Goal: Task Accomplishment & Management: Use online tool/utility

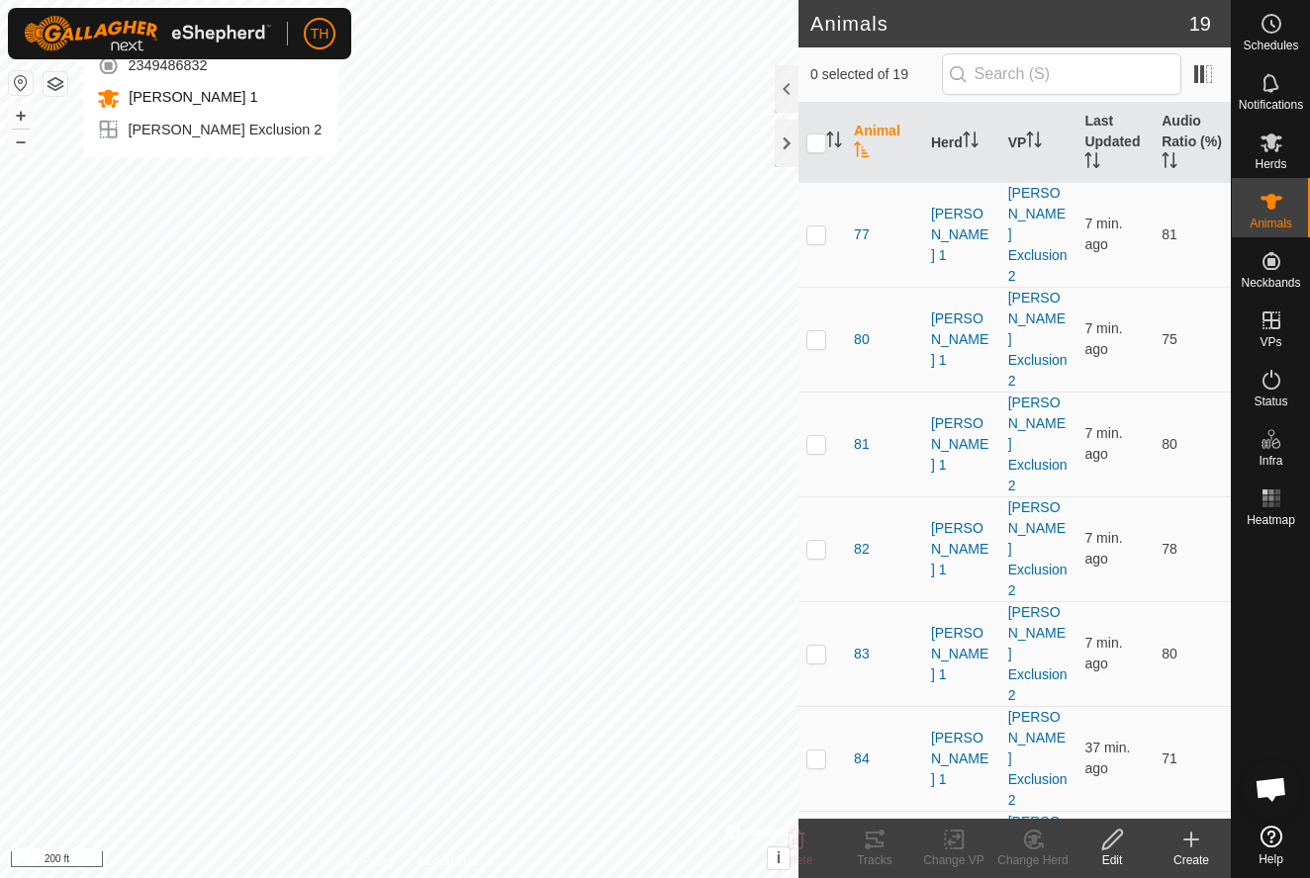
checkbox input "true"
click at [1106, 128] on th "Last Updated" at bounding box center [1114, 143] width 77 height 80
click at [817, 143] on input "checkbox" at bounding box center [816, 144] width 20 height 20
checkbox input "true"
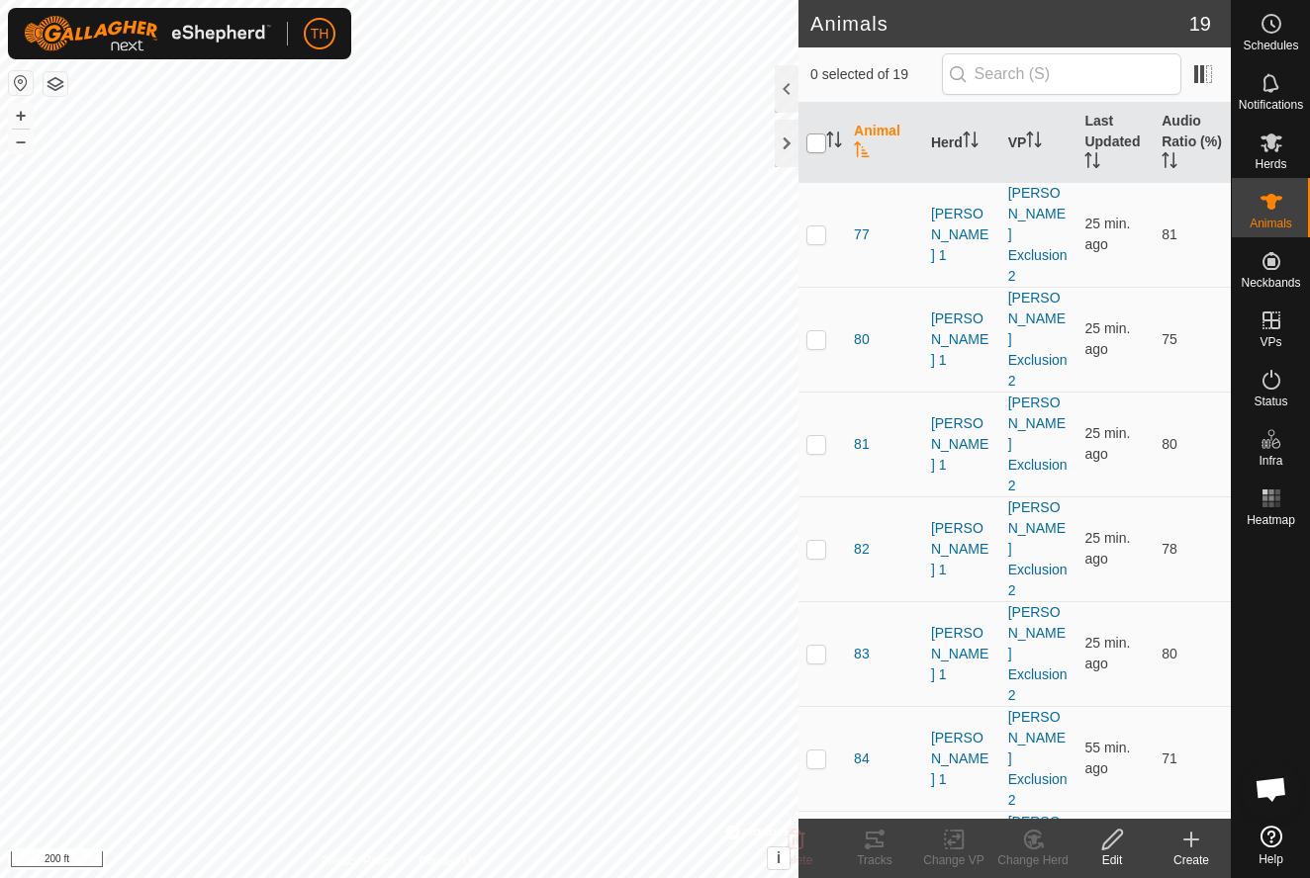
checkbox input "true"
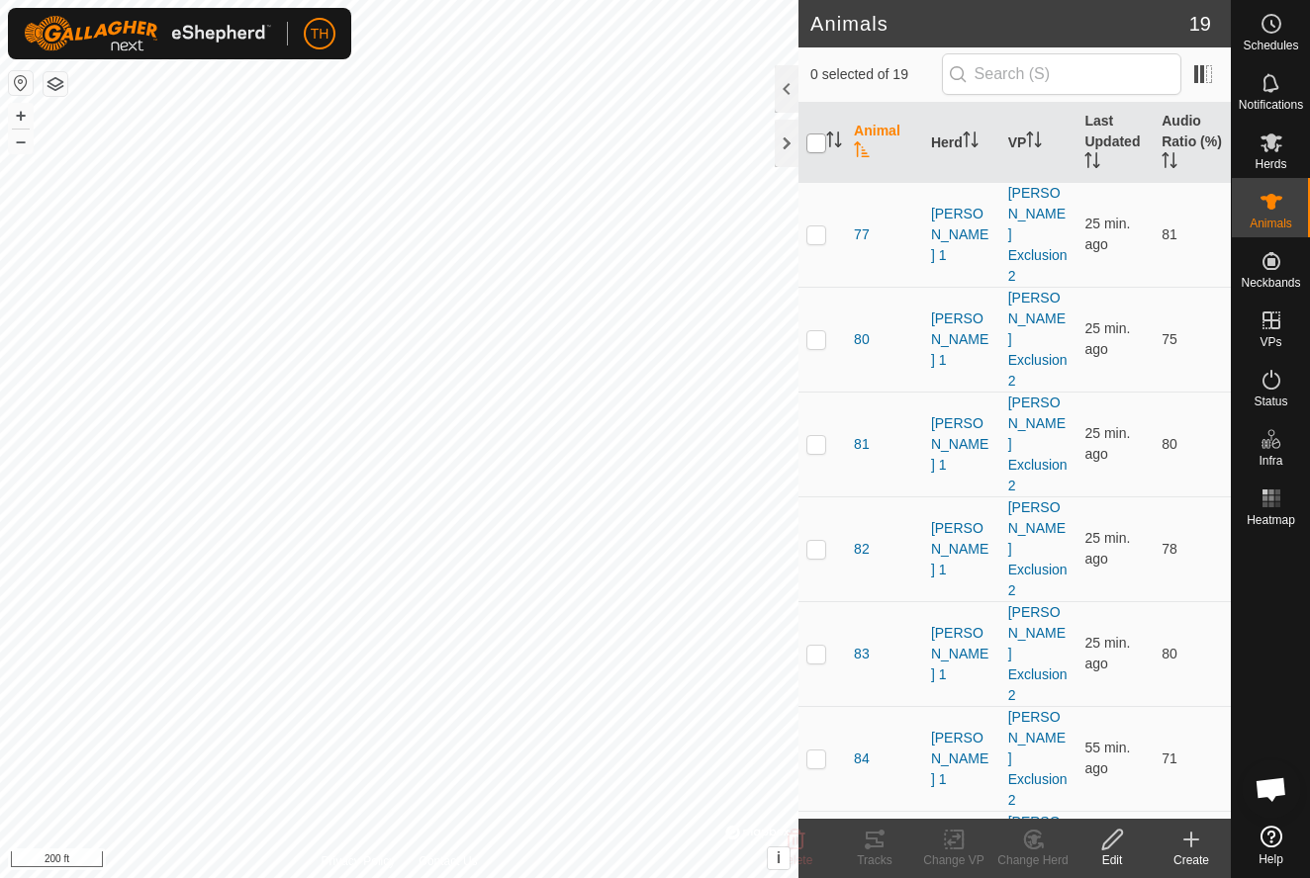
checkbox input "true"
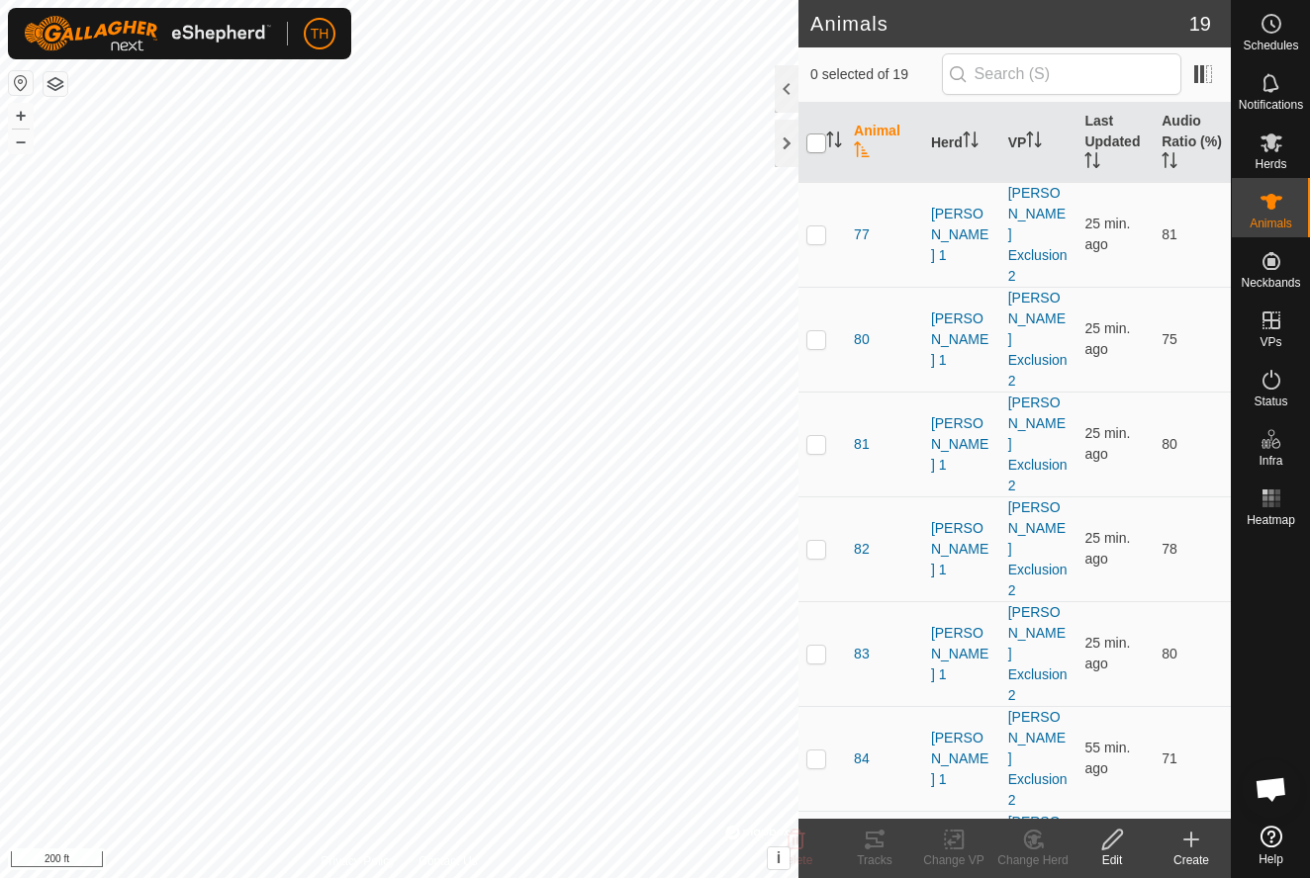
checkbox input "true"
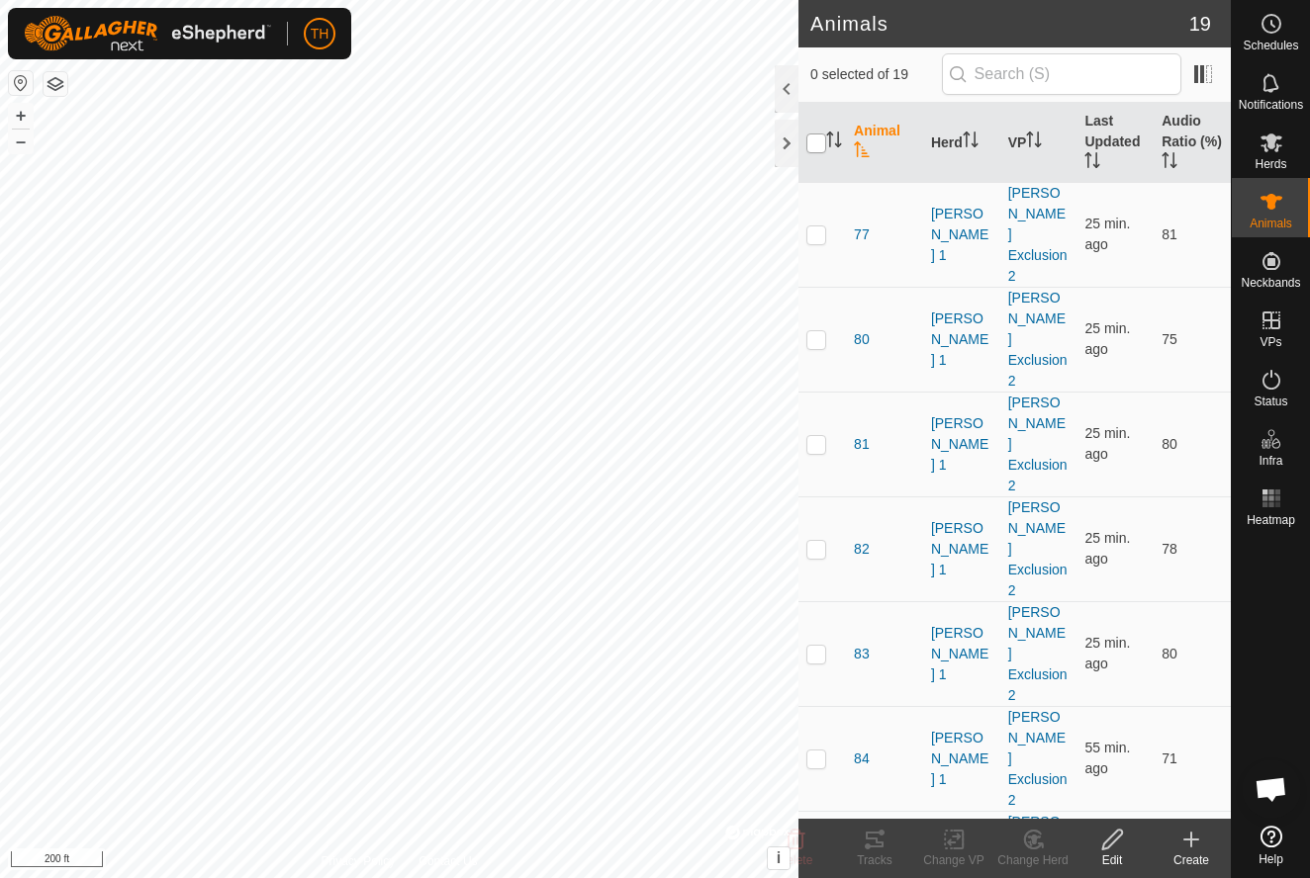
checkbox input "true"
click at [950, 840] on icon at bounding box center [954, 840] width 14 height 13
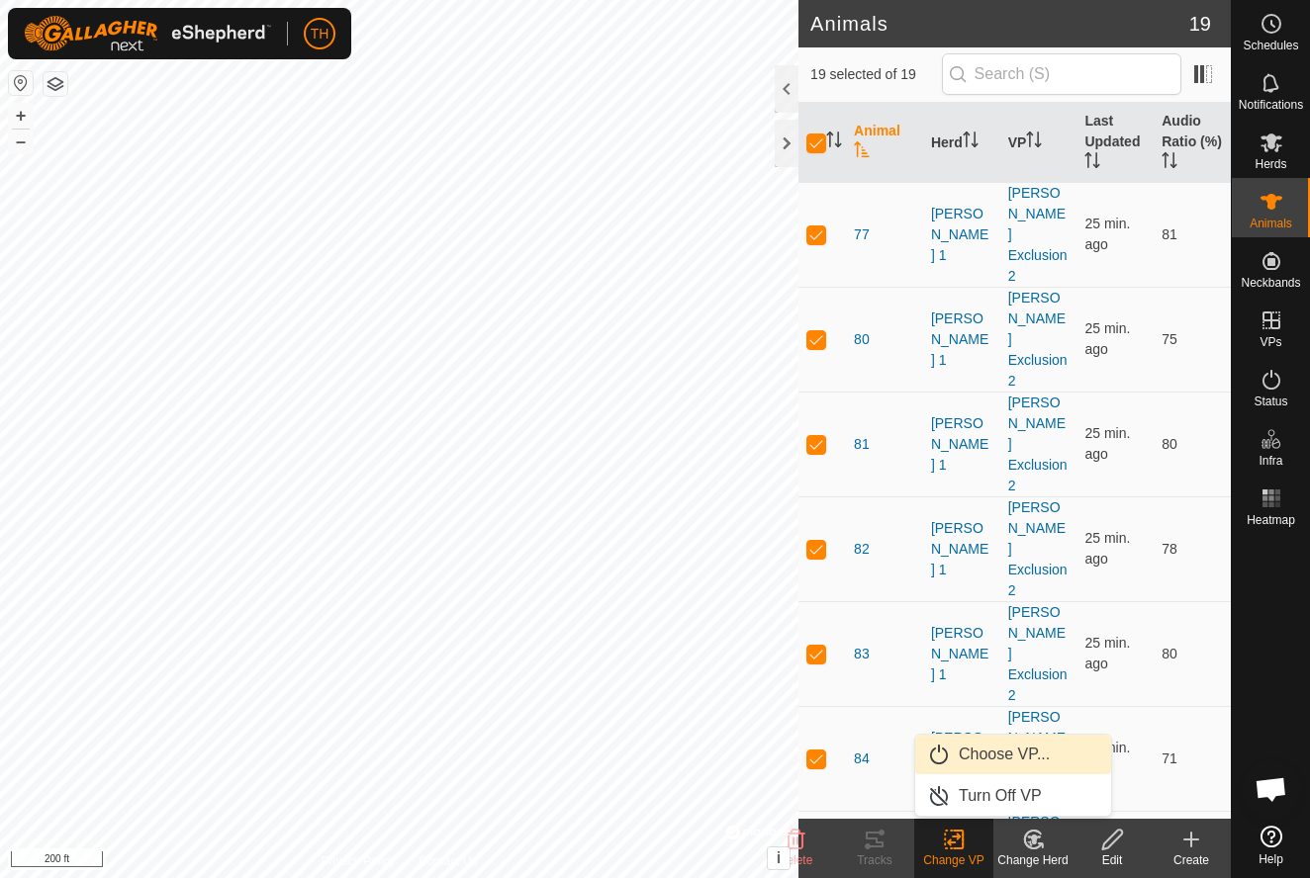
click at [1016, 750] on span "Choose VP..." at bounding box center [1004, 755] width 91 height 24
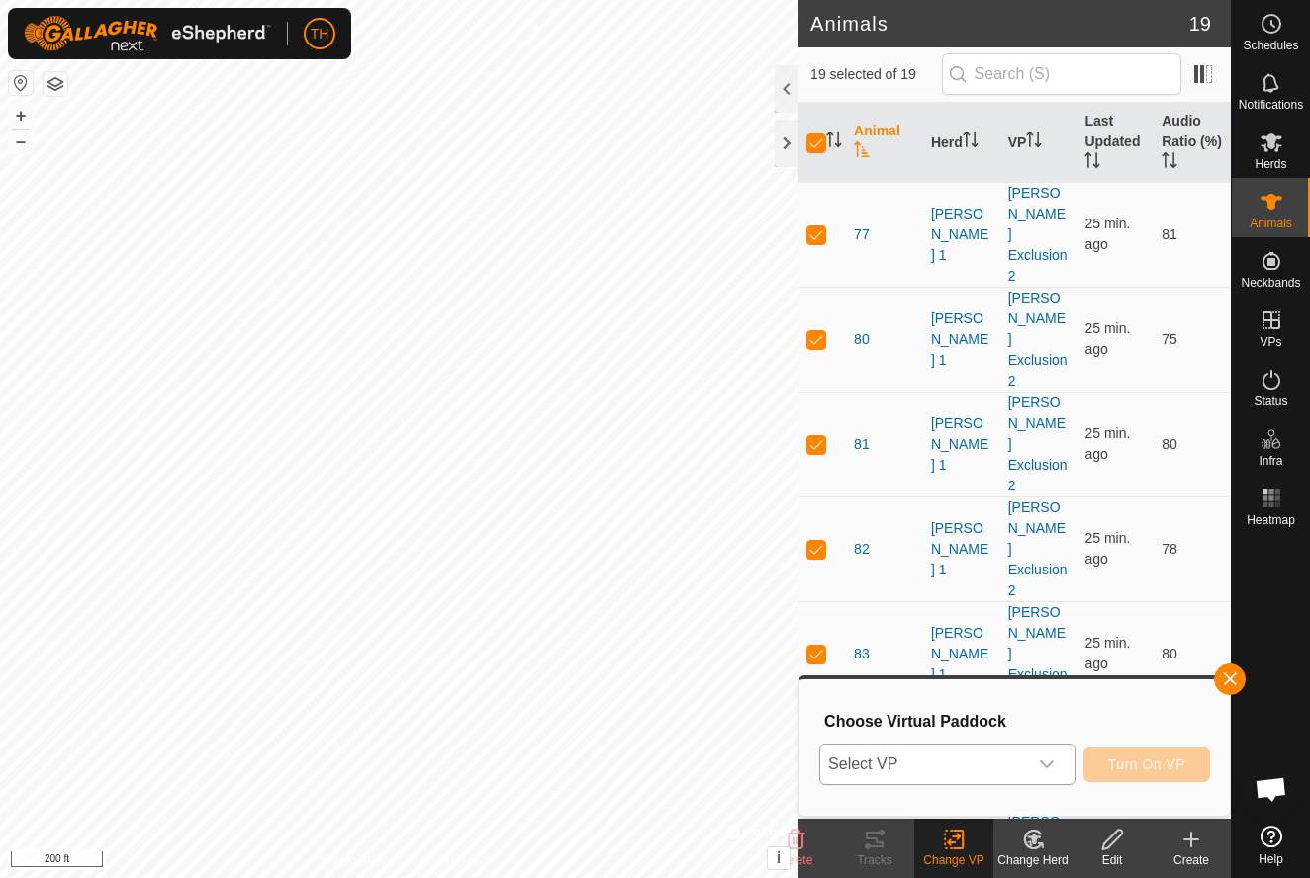
click at [966, 765] on span "Select VP" at bounding box center [923, 765] width 207 height 40
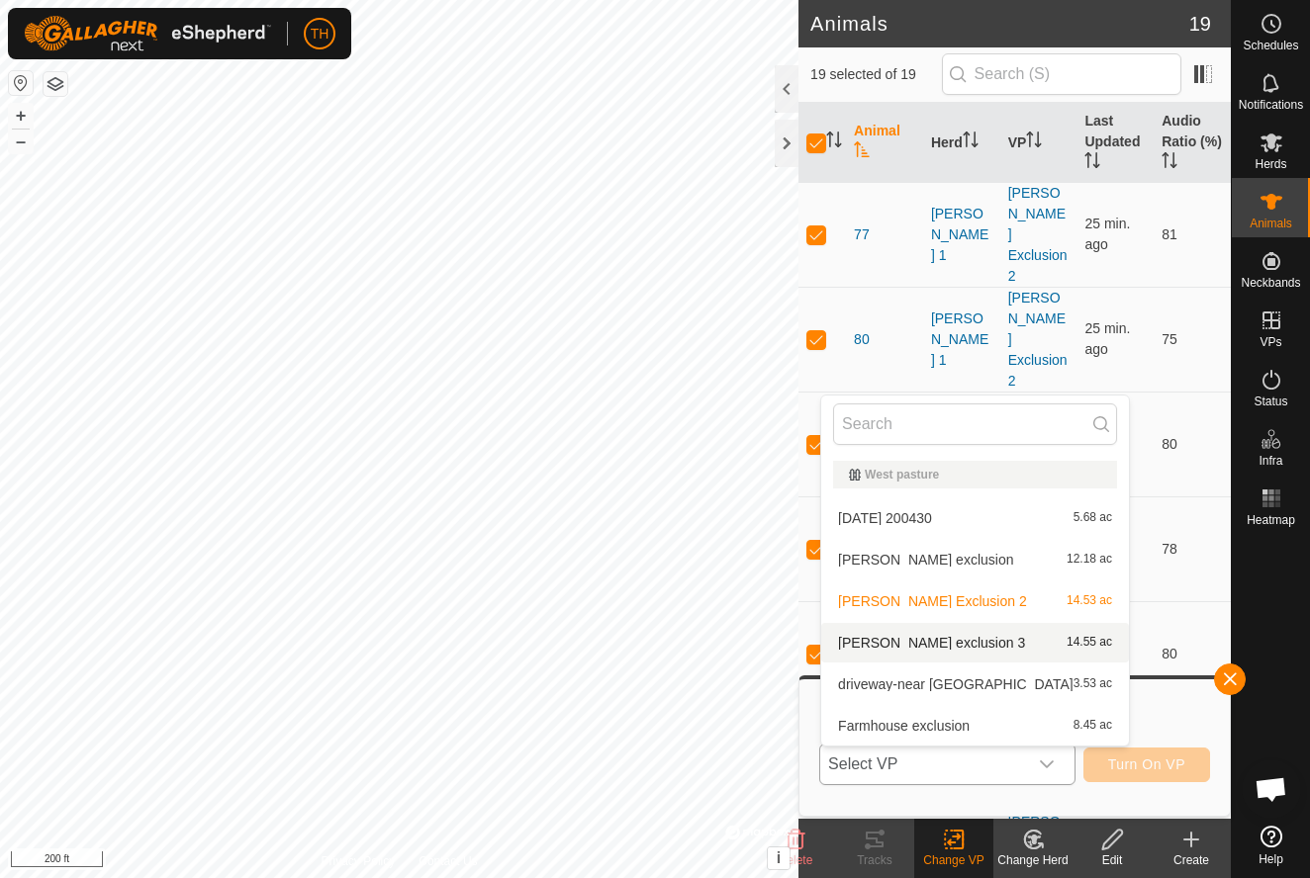
click at [942, 639] on span "Barnhouse exclusion 3" at bounding box center [931, 643] width 187 height 14
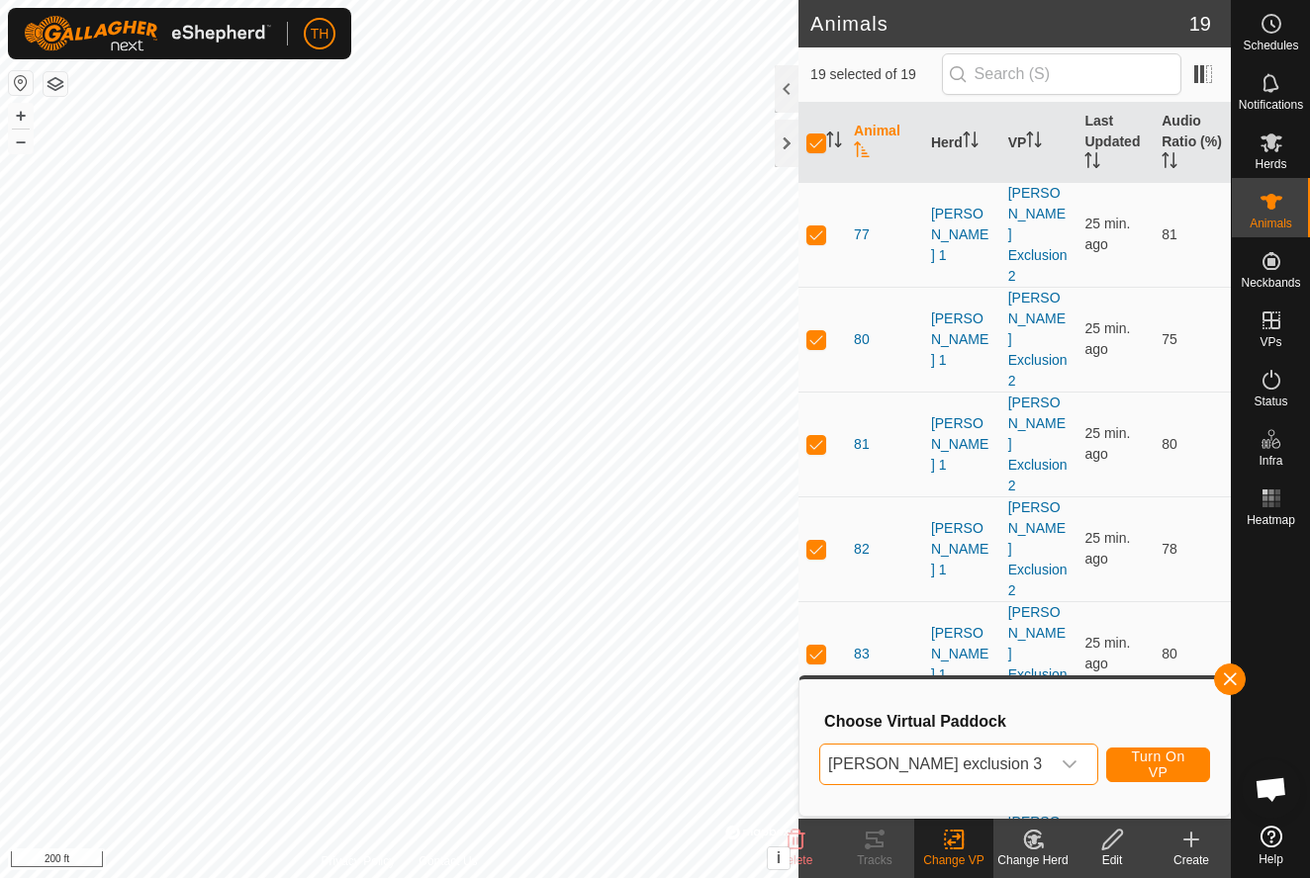
click at [1132, 762] on span "Turn On VP" at bounding box center [1158, 765] width 54 height 32
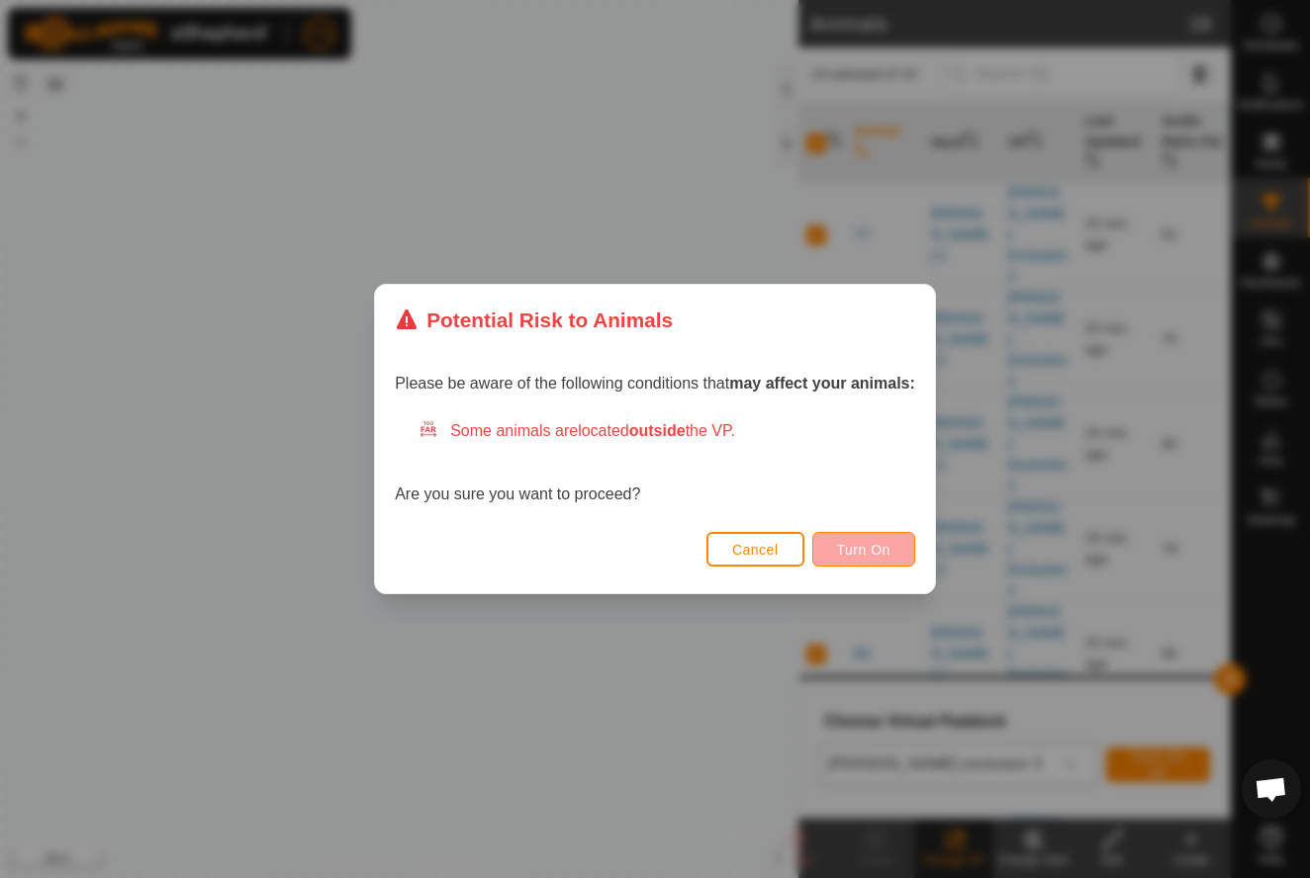
click at [860, 549] on span "Turn On" at bounding box center [863, 550] width 53 height 16
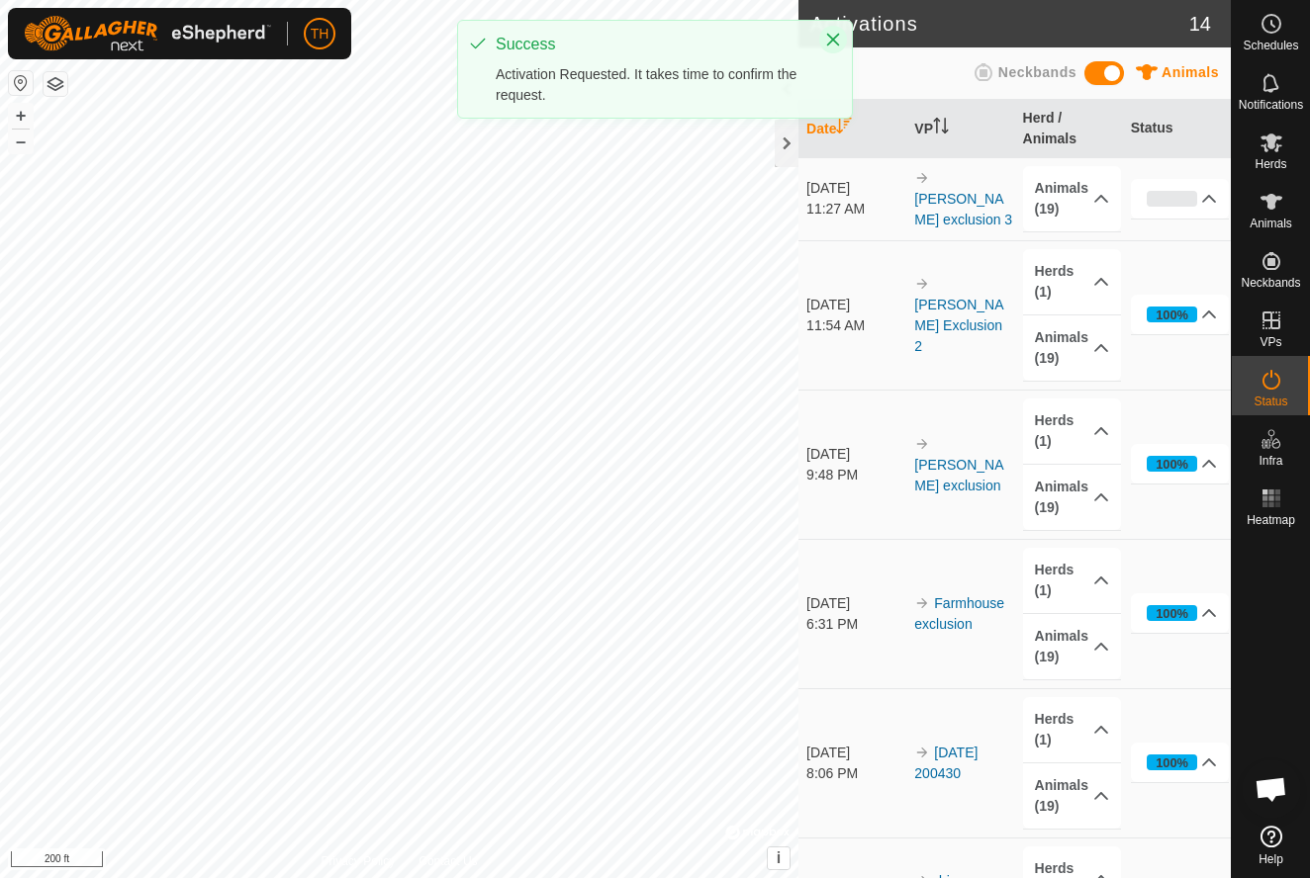
click at [833, 37] on icon "Close" at bounding box center [833, 40] width 16 height 16
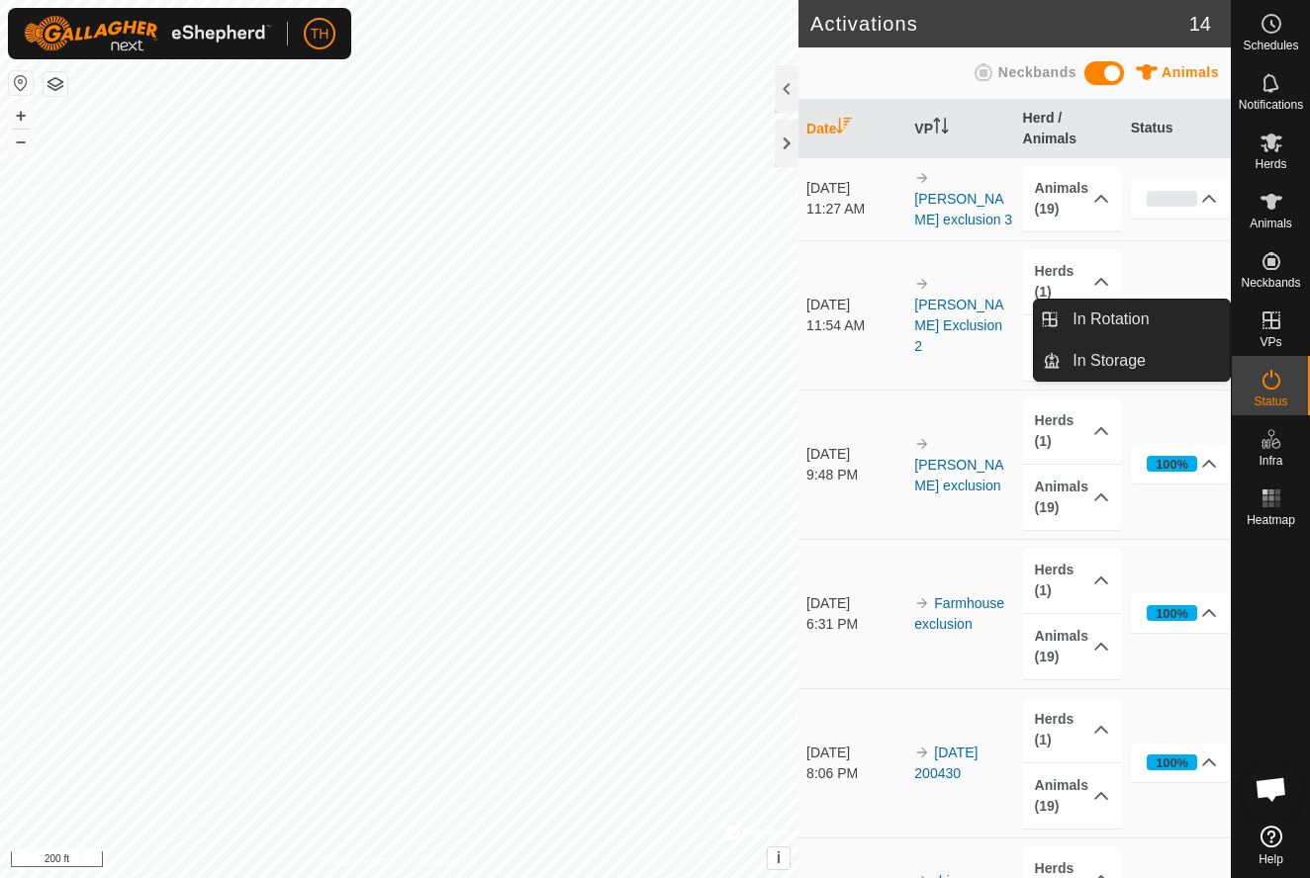
click at [1271, 301] on div "VPs" at bounding box center [1271, 326] width 78 height 59
click at [1269, 325] on icon at bounding box center [1271, 321] width 24 height 24
click at [1090, 314] on link "In Rotation" at bounding box center [1144, 320] width 169 height 40
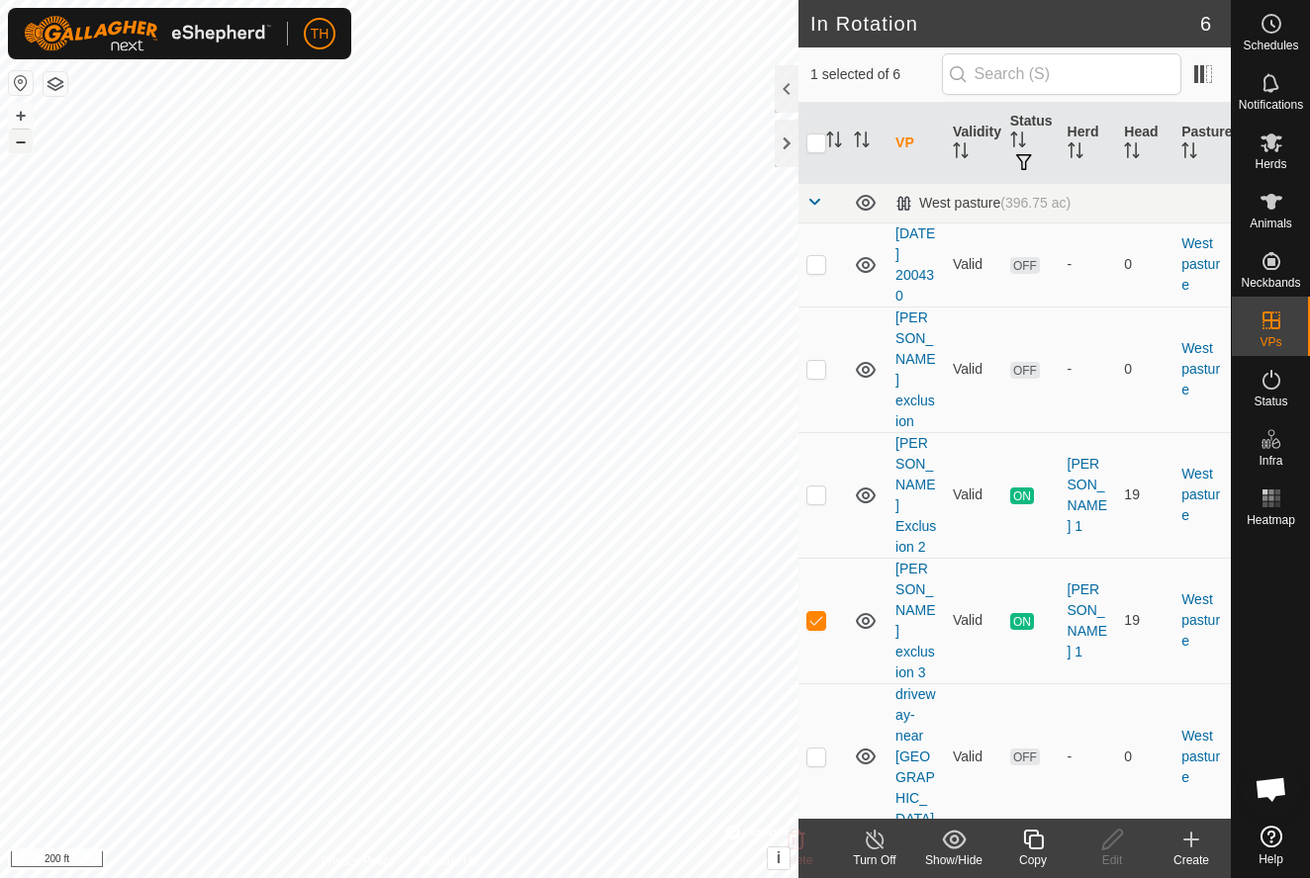
click at [14, 136] on button "–" at bounding box center [21, 142] width 24 height 24
click at [1187, 842] on icon at bounding box center [1191, 840] width 24 height 24
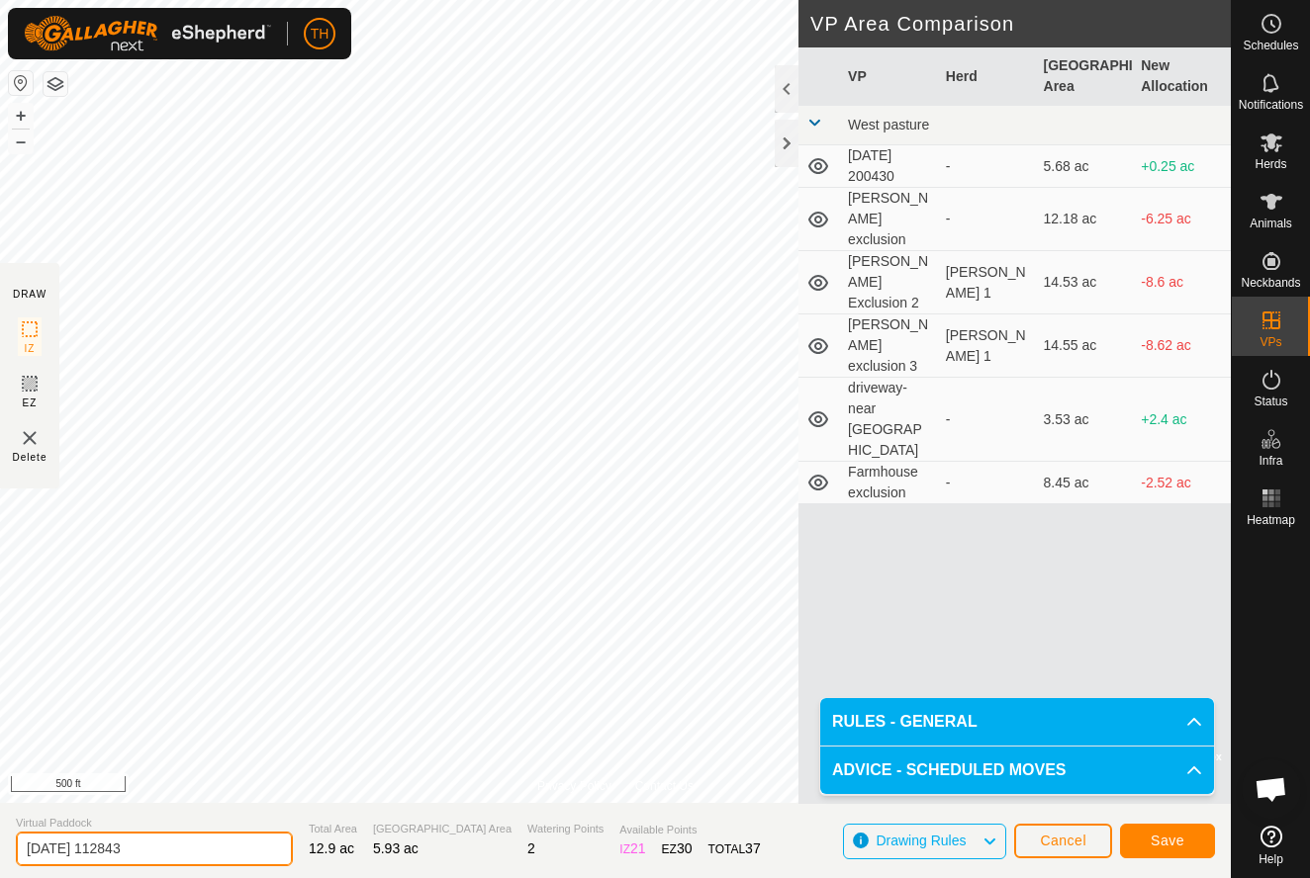
click at [191, 842] on input "2025-09-18 112843" at bounding box center [154, 849] width 277 height 35
type input "2"
type input "East 1"
click at [1164, 837] on span "Save" at bounding box center [1167, 841] width 34 height 16
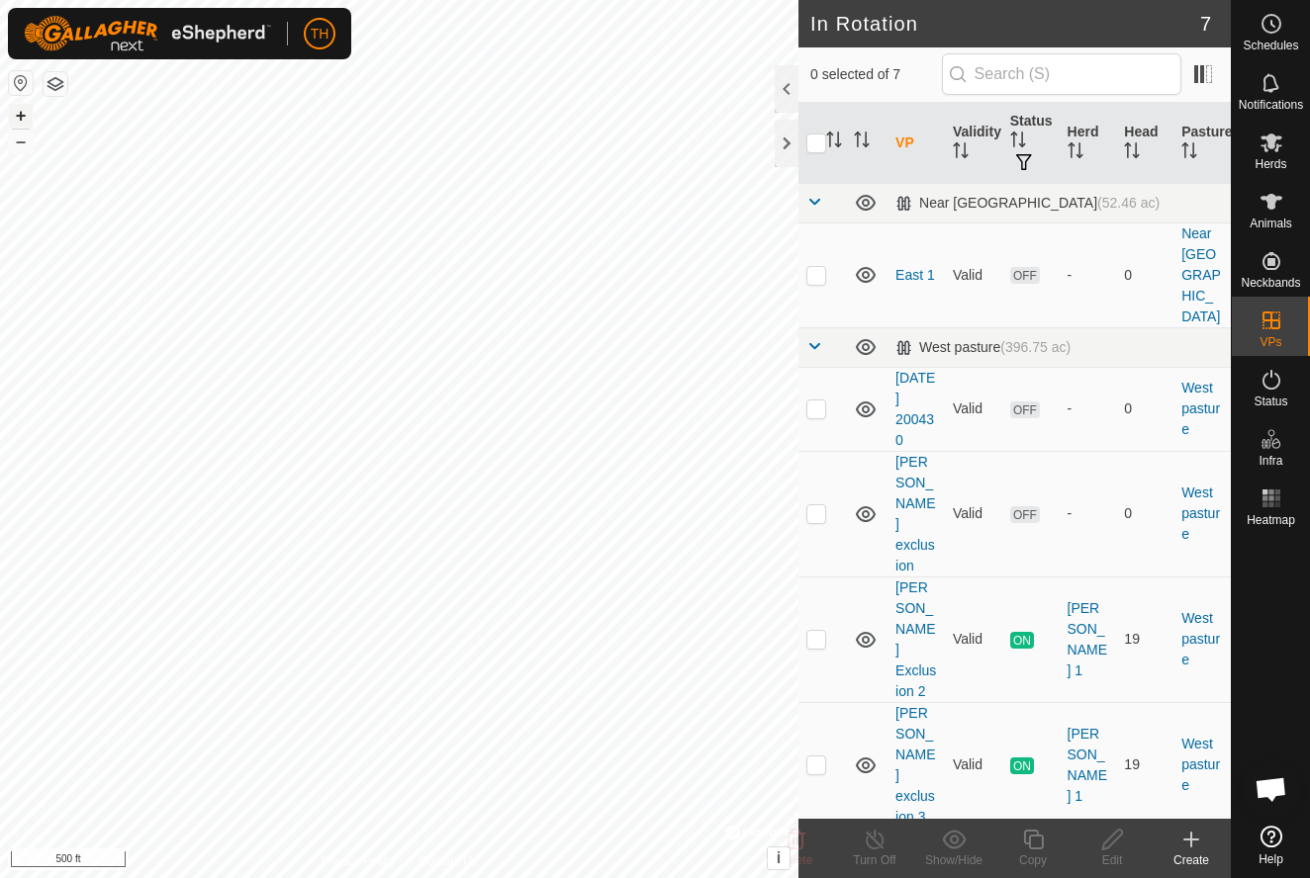
click at [21, 114] on button "+" at bounding box center [21, 116] width 24 height 24
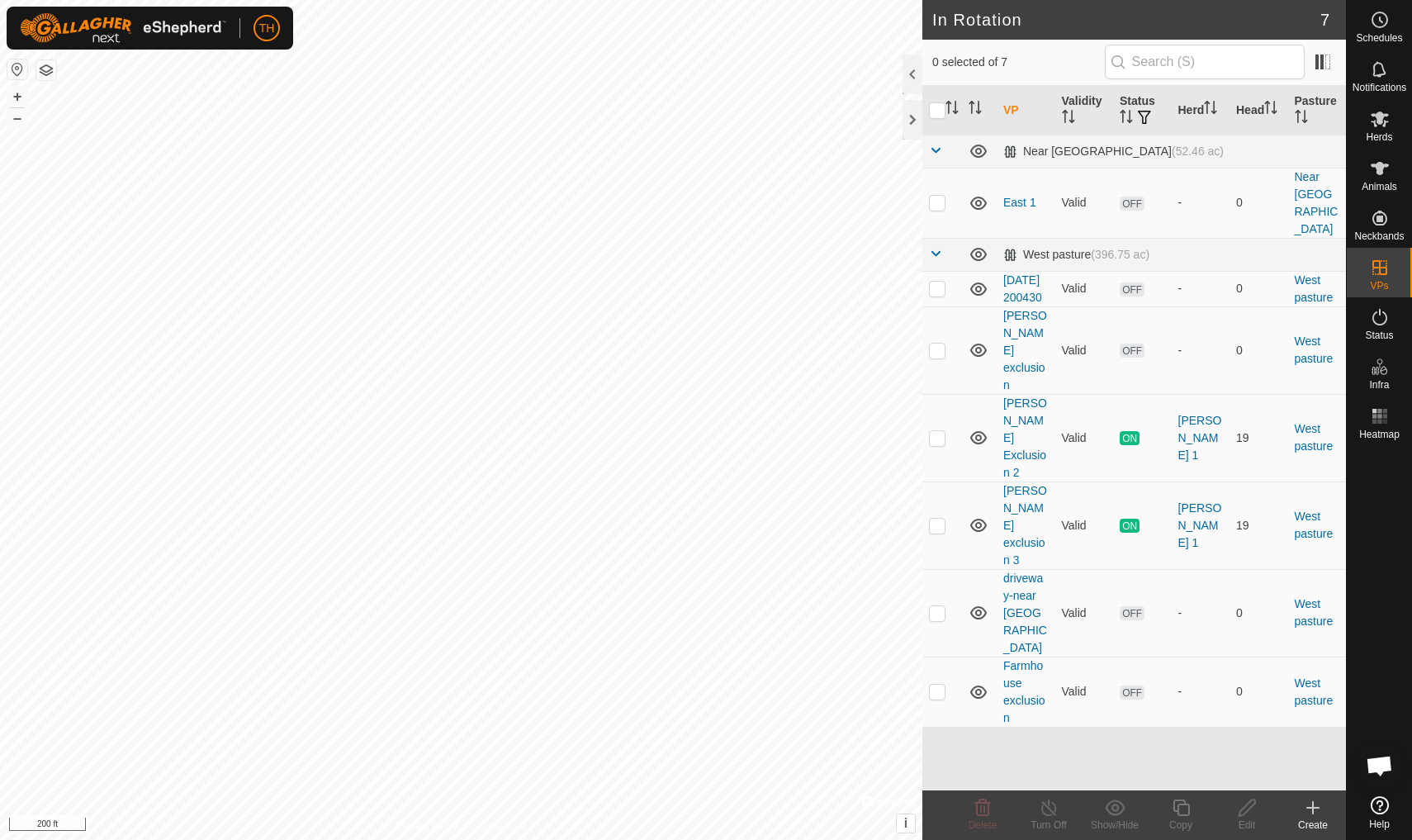
click at [1093, 732] on icon at bounding box center [1313, 808] width 20 height 20
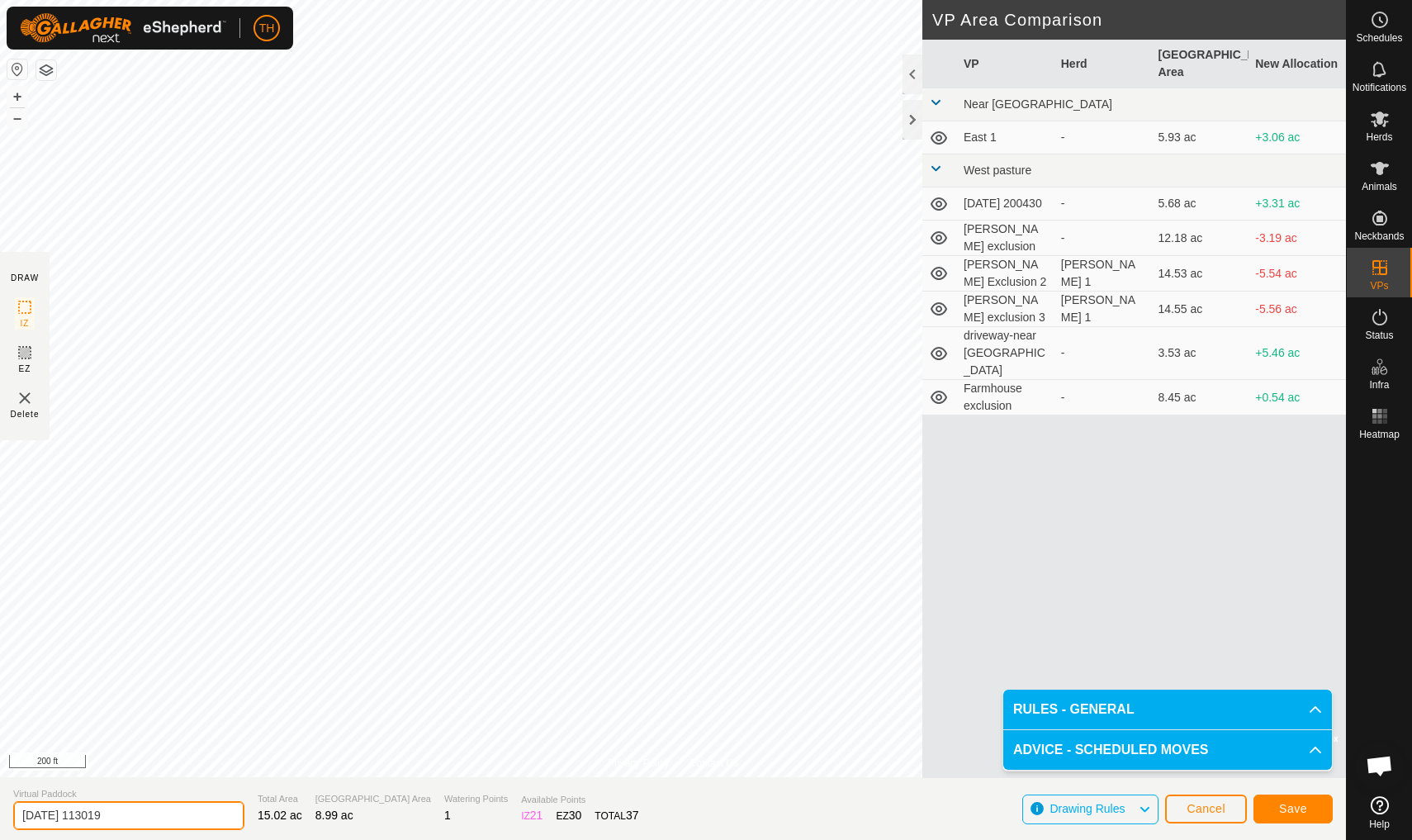
click at [165, 732] on input "2025-09-18 113019" at bounding box center [129, 815] width 231 height 29
type input "2"
type input "East 2"
click at [1093, 732] on span "Save" at bounding box center [1293, 808] width 28 height 13
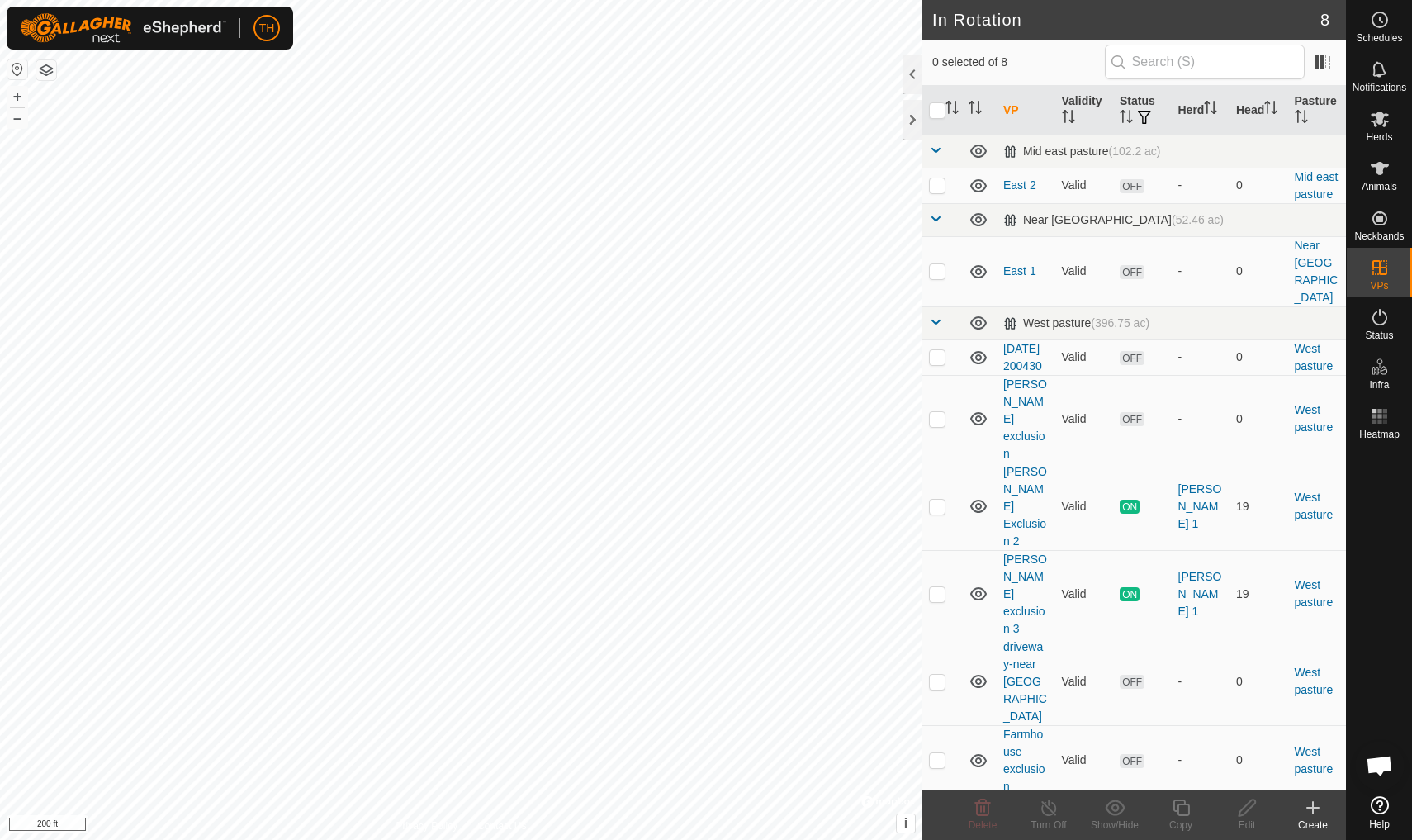
click at [1093, 732] on icon at bounding box center [1313, 807] width 0 height 12
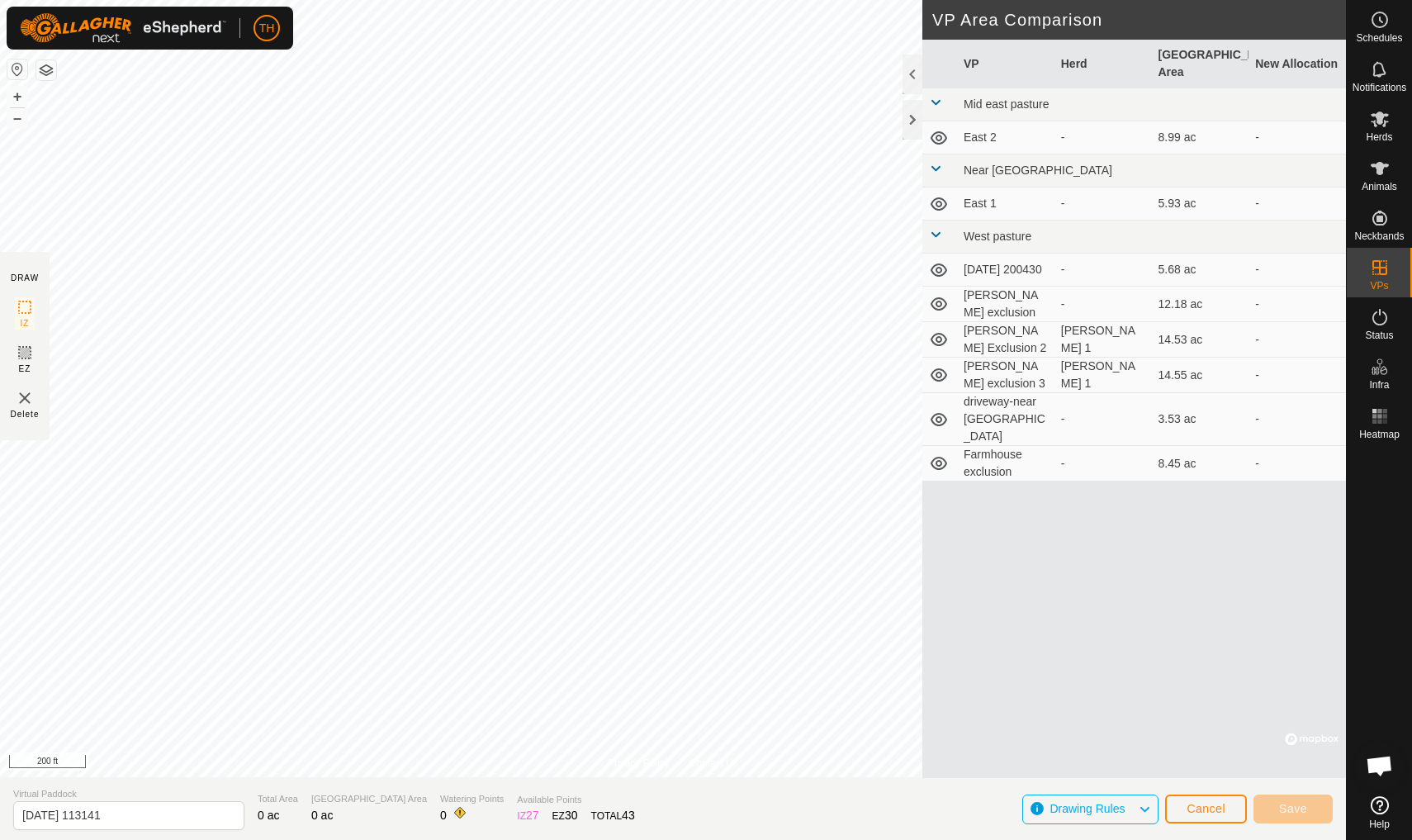
click at [1093, 732] on span "Cancel" at bounding box center [1206, 808] width 38 height 13
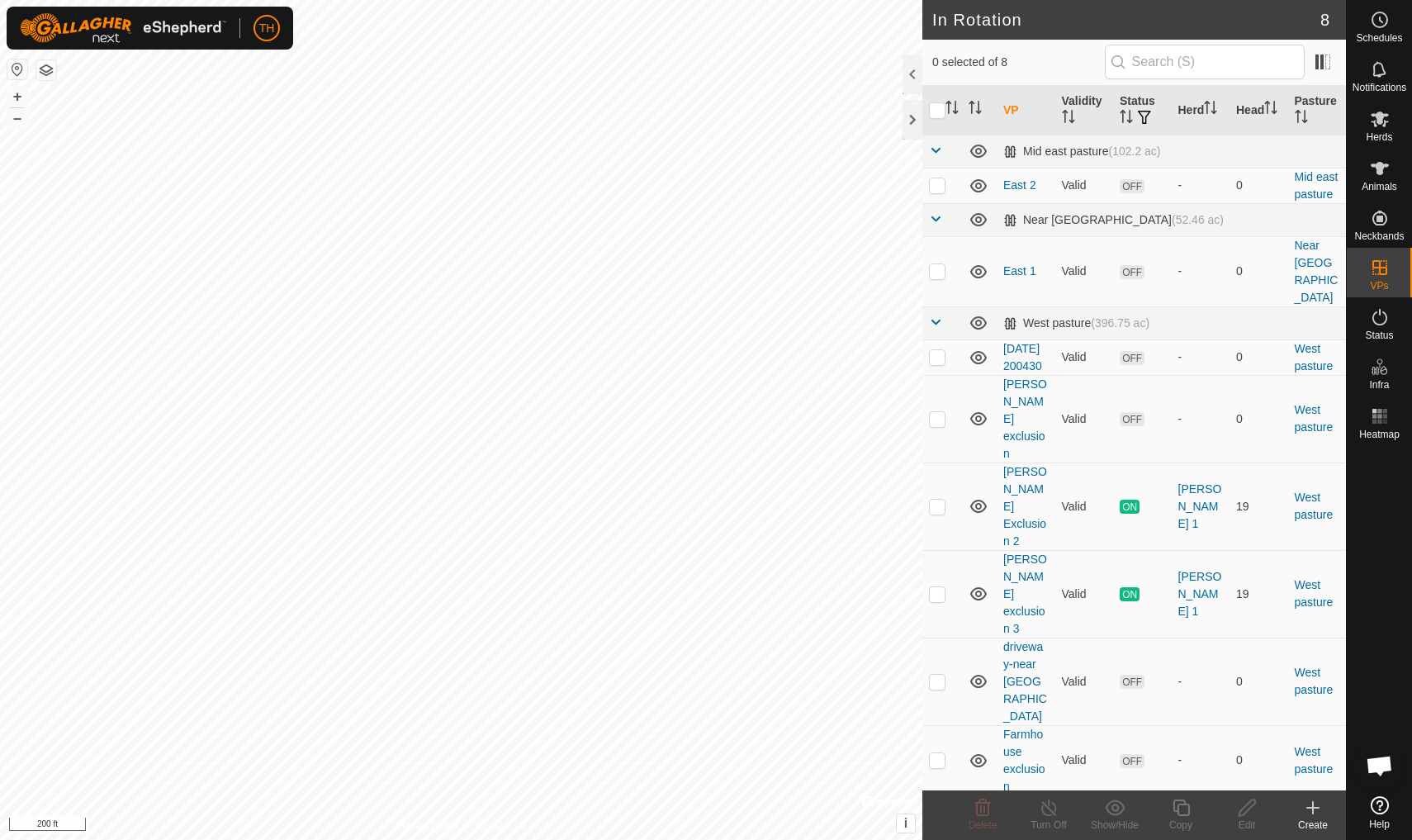
click at [1093, 732] on icon at bounding box center [1313, 807] width 12 height 0
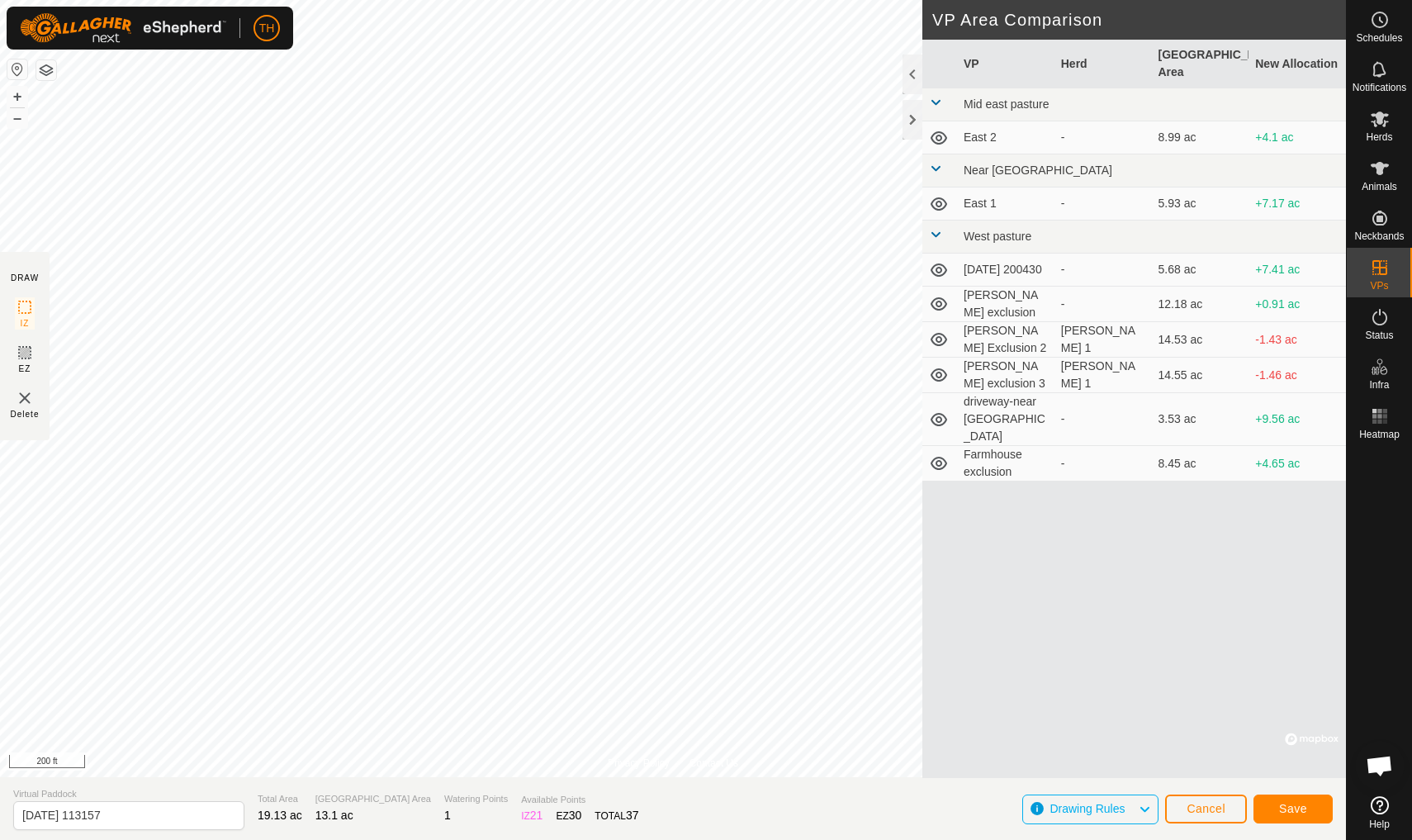
click at [1093, 732] on span "Save" at bounding box center [1293, 808] width 28 height 13
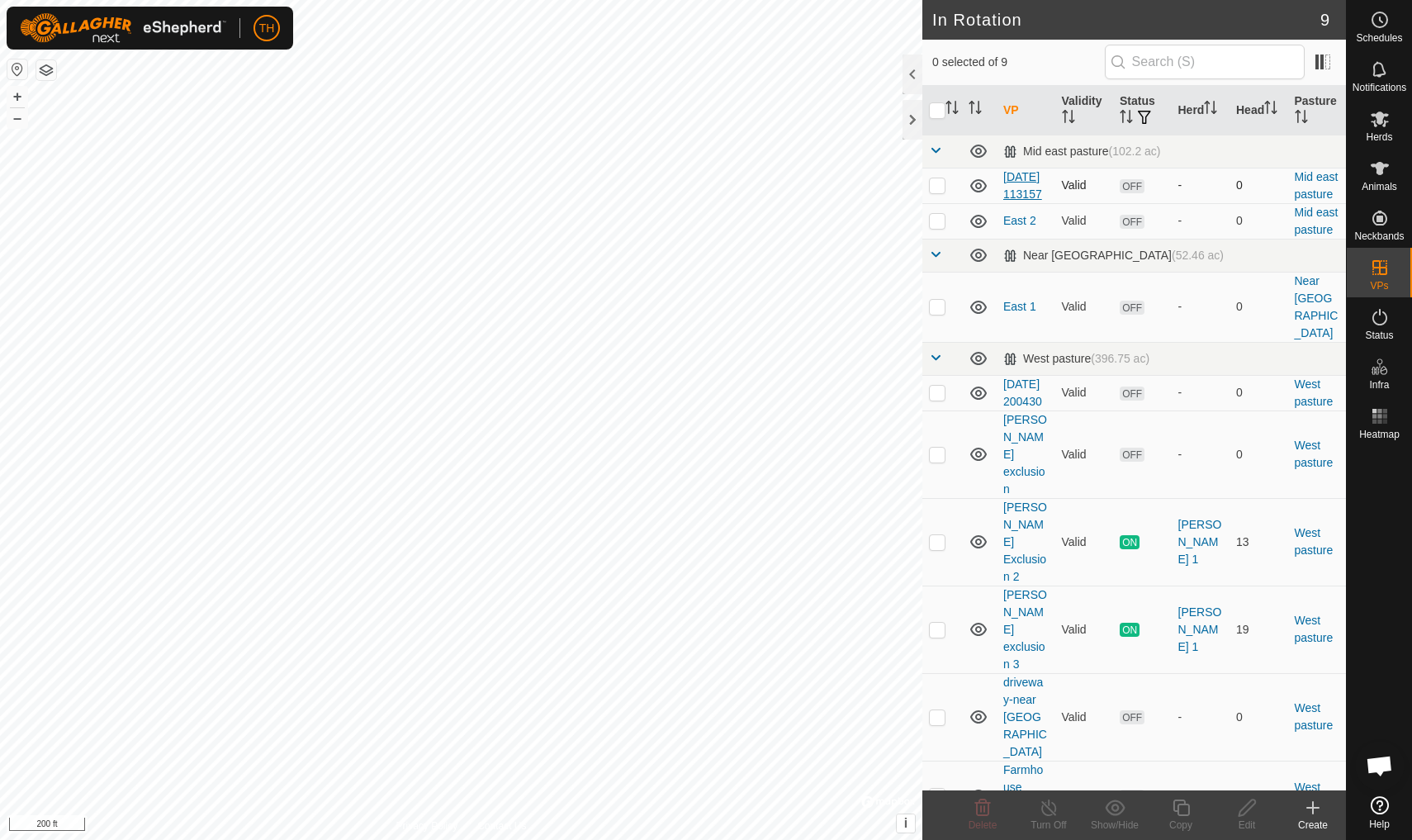
click at [1017, 180] on link "2025-09-18 113157" at bounding box center [1023, 185] width 38 height 31
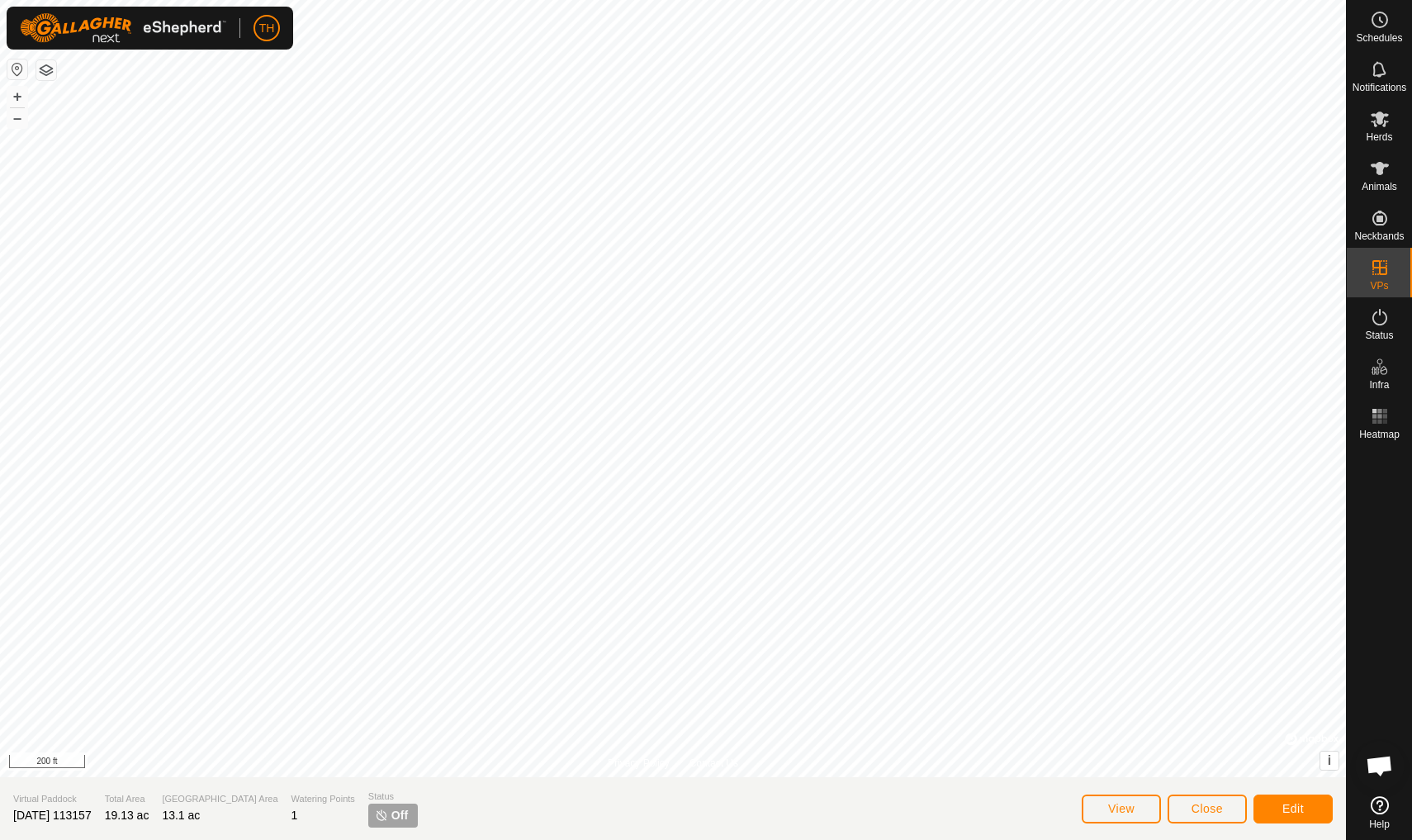
click at [1093, 732] on span "Edit" at bounding box center [1293, 808] width 22 height 13
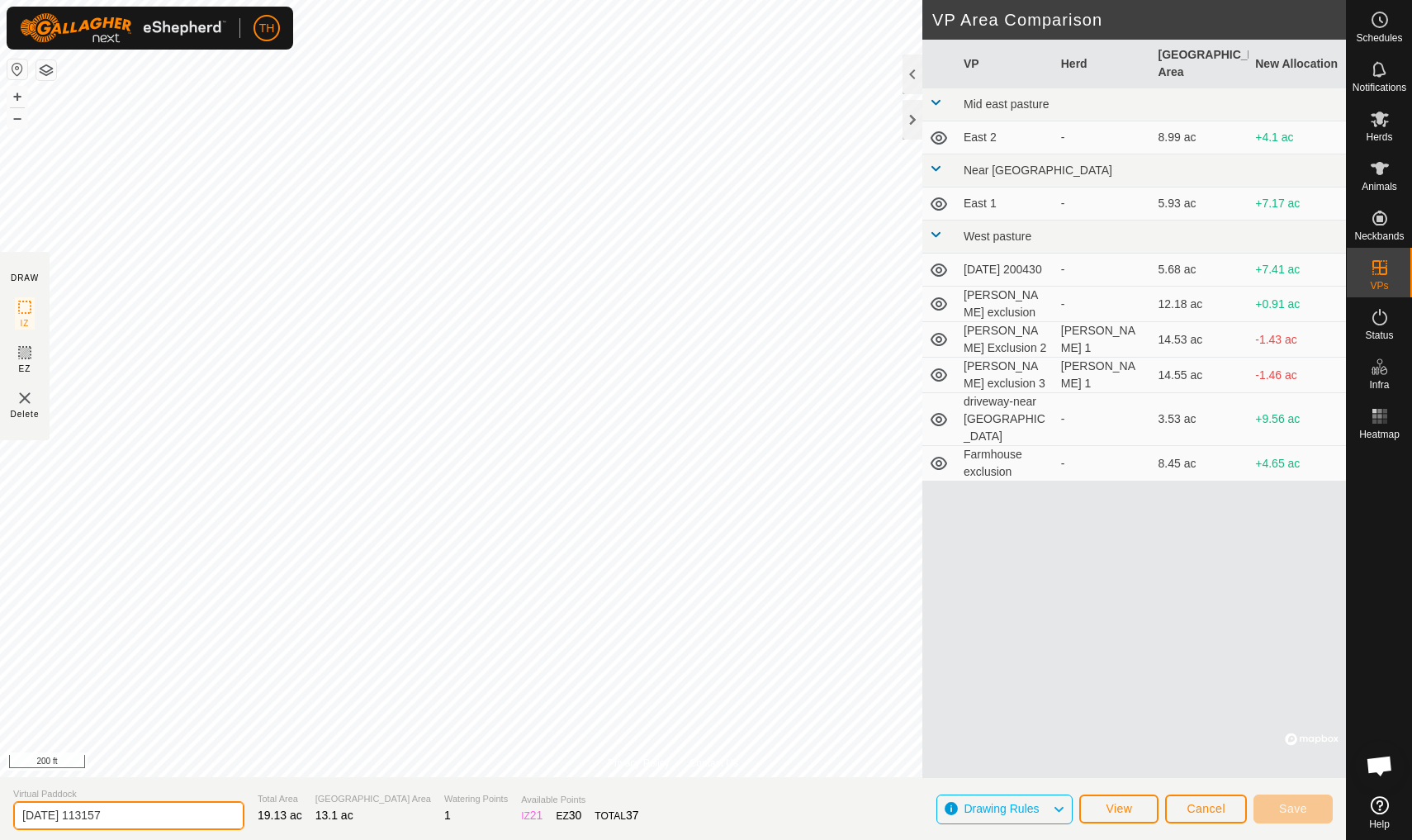
click at [164, 732] on input "2025-09-18 113157" at bounding box center [129, 815] width 231 height 29
type input "2"
type input "East 3"
click at [1093, 732] on span "Save" at bounding box center [1293, 808] width 28 height 13
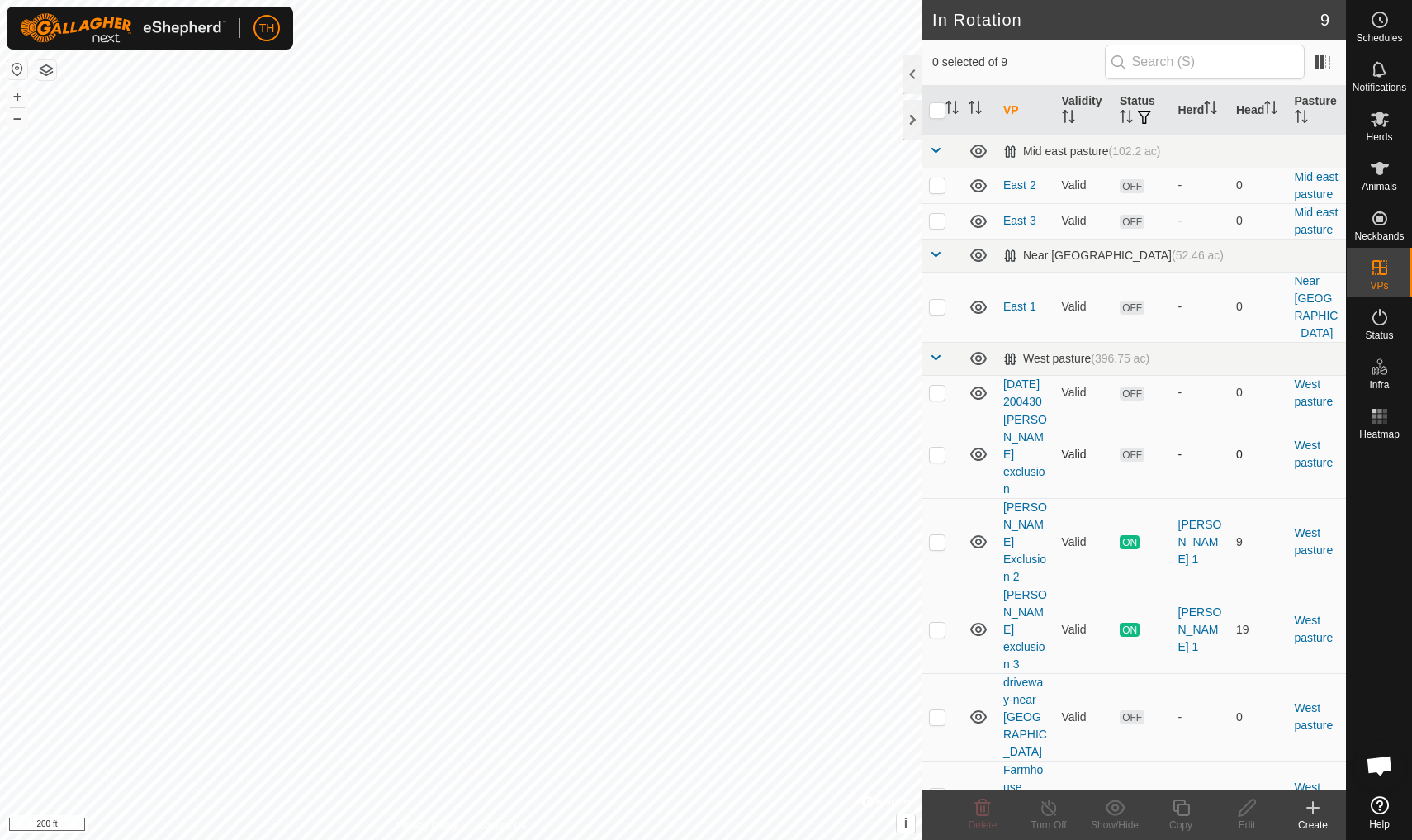
checkbox input "true"
click at [919, 119] on div at bounding box center [913, 119] width 20 height 39
click at [1383, 331] on span "Status" at bounding box center [1379, 336] width 28 height 10
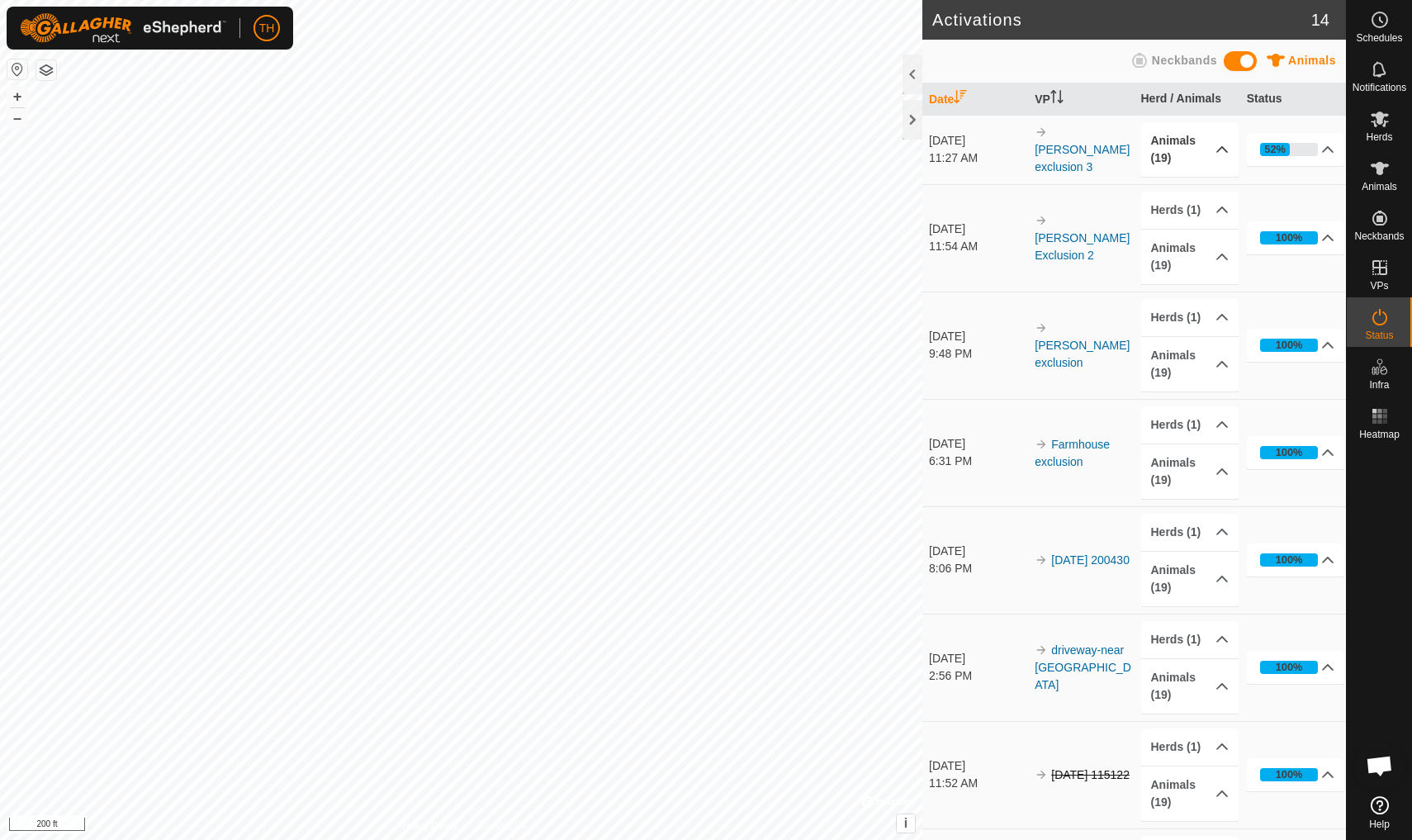
click at [1222, 149] on icon at bounding box center [1222, 149] width 13 height 13
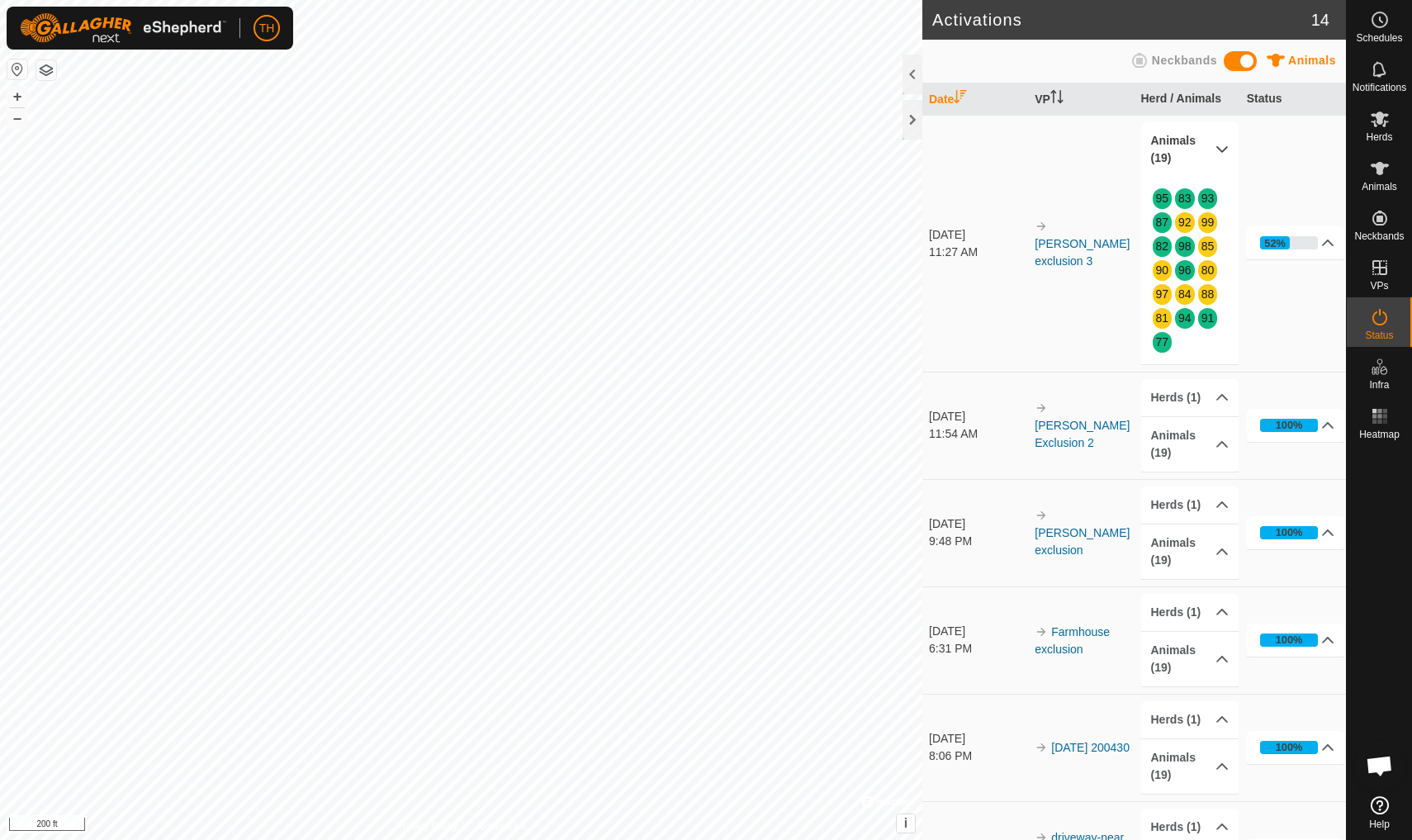
click at [1222, 149] on icon at bounding box center [1222, 149] width 13 height 13
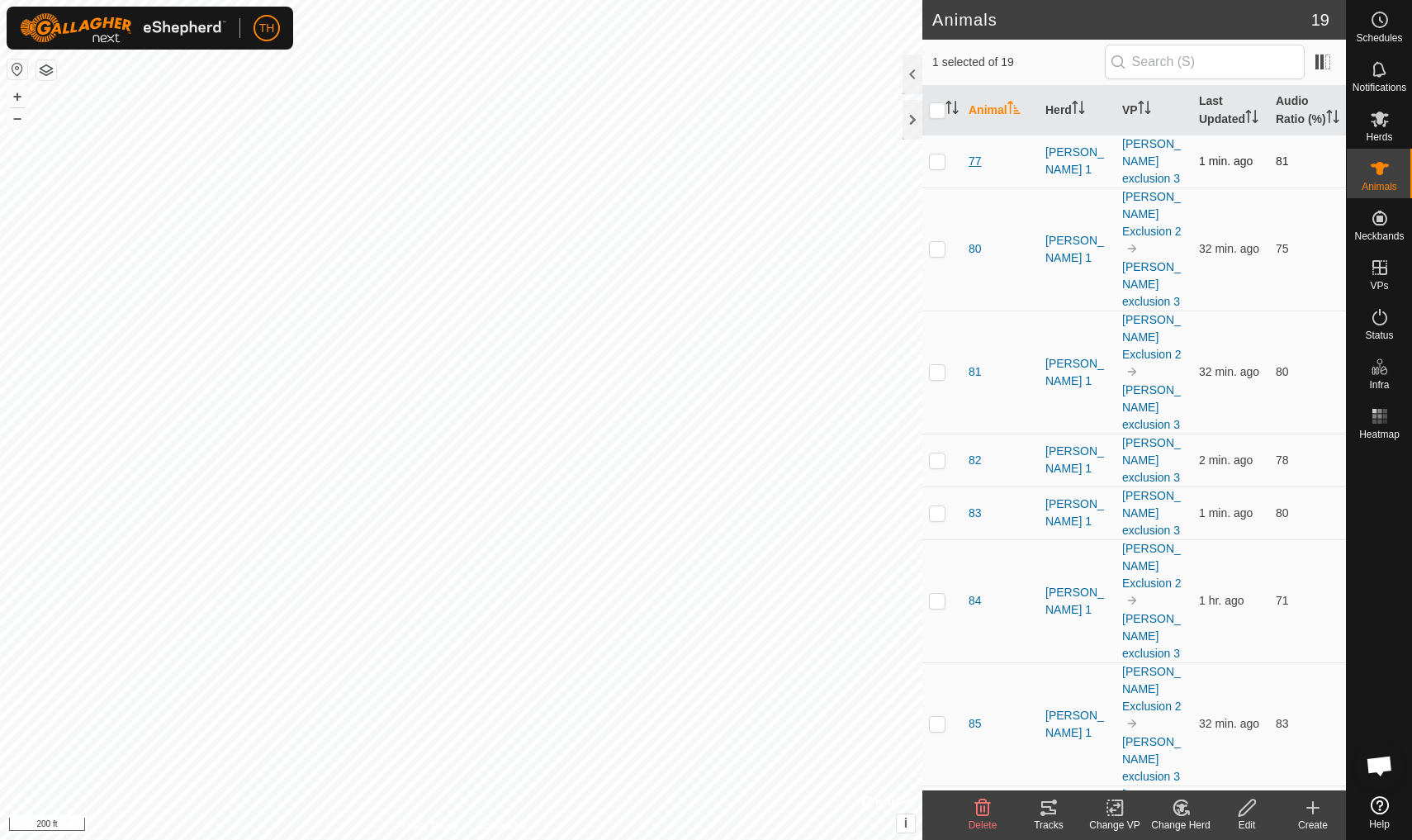
click at [980, 170] on span "77" at bounding box center [975, 161] width 13 height 18
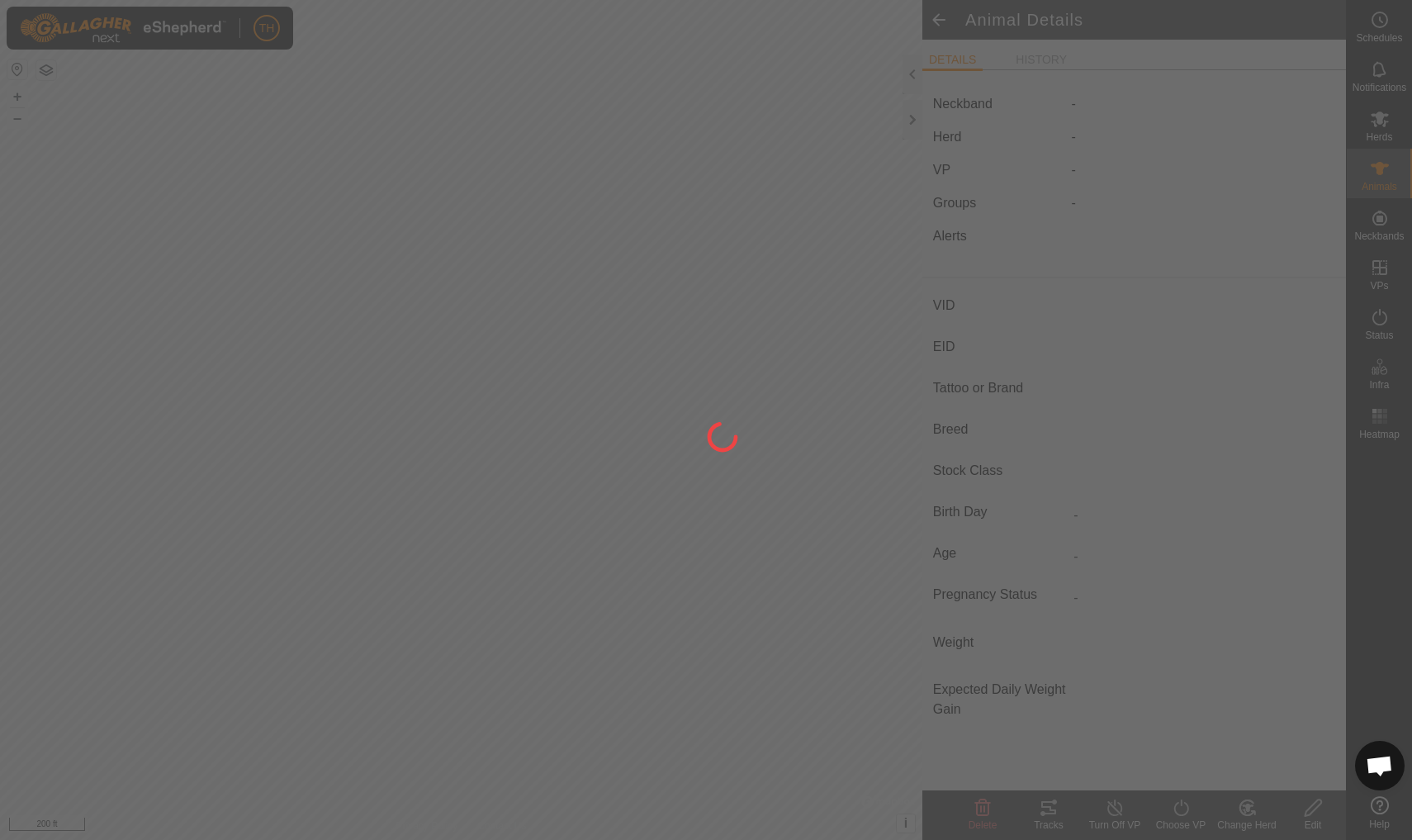
type input "77"
type input "-"
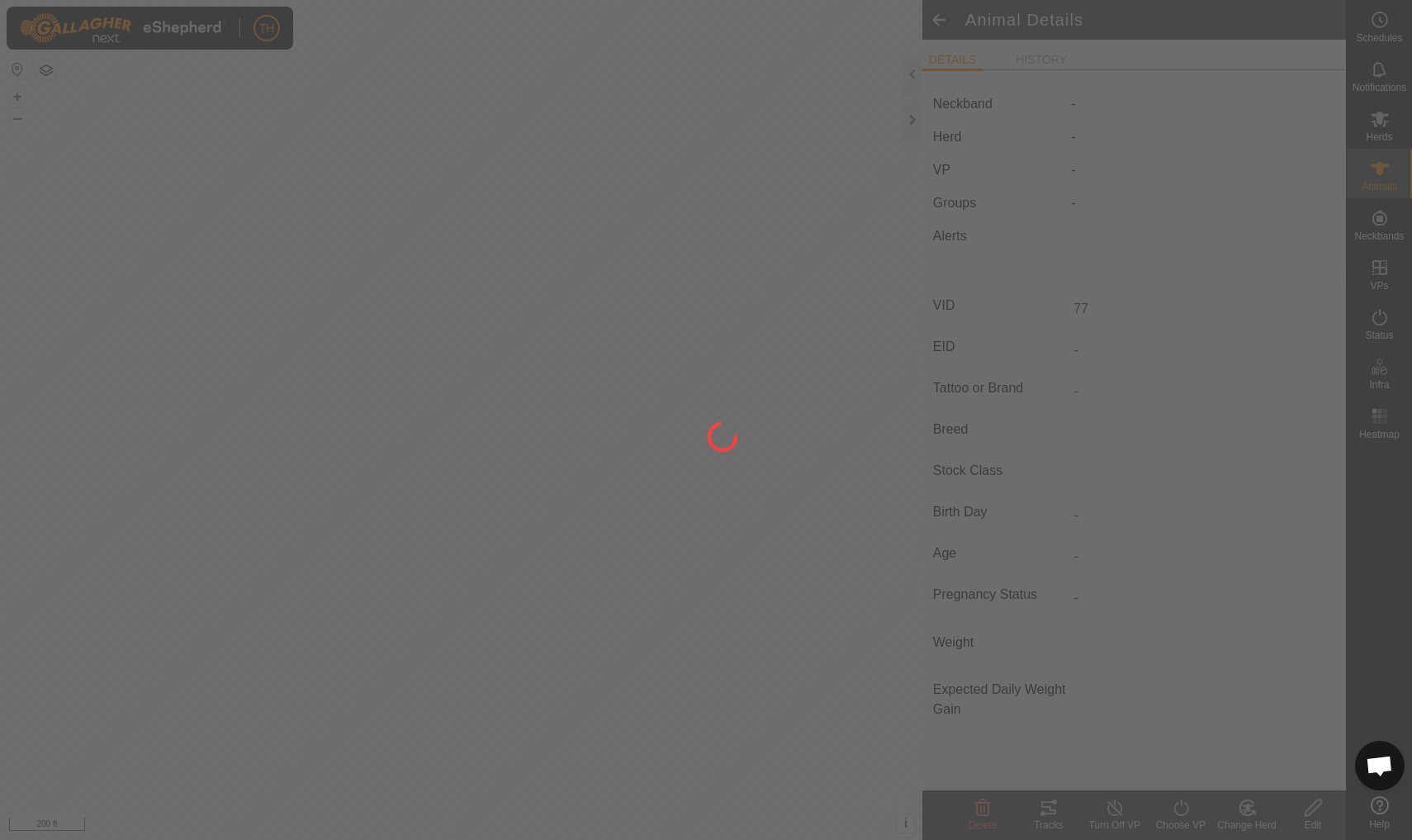
type input "0 kg"
type input "-"
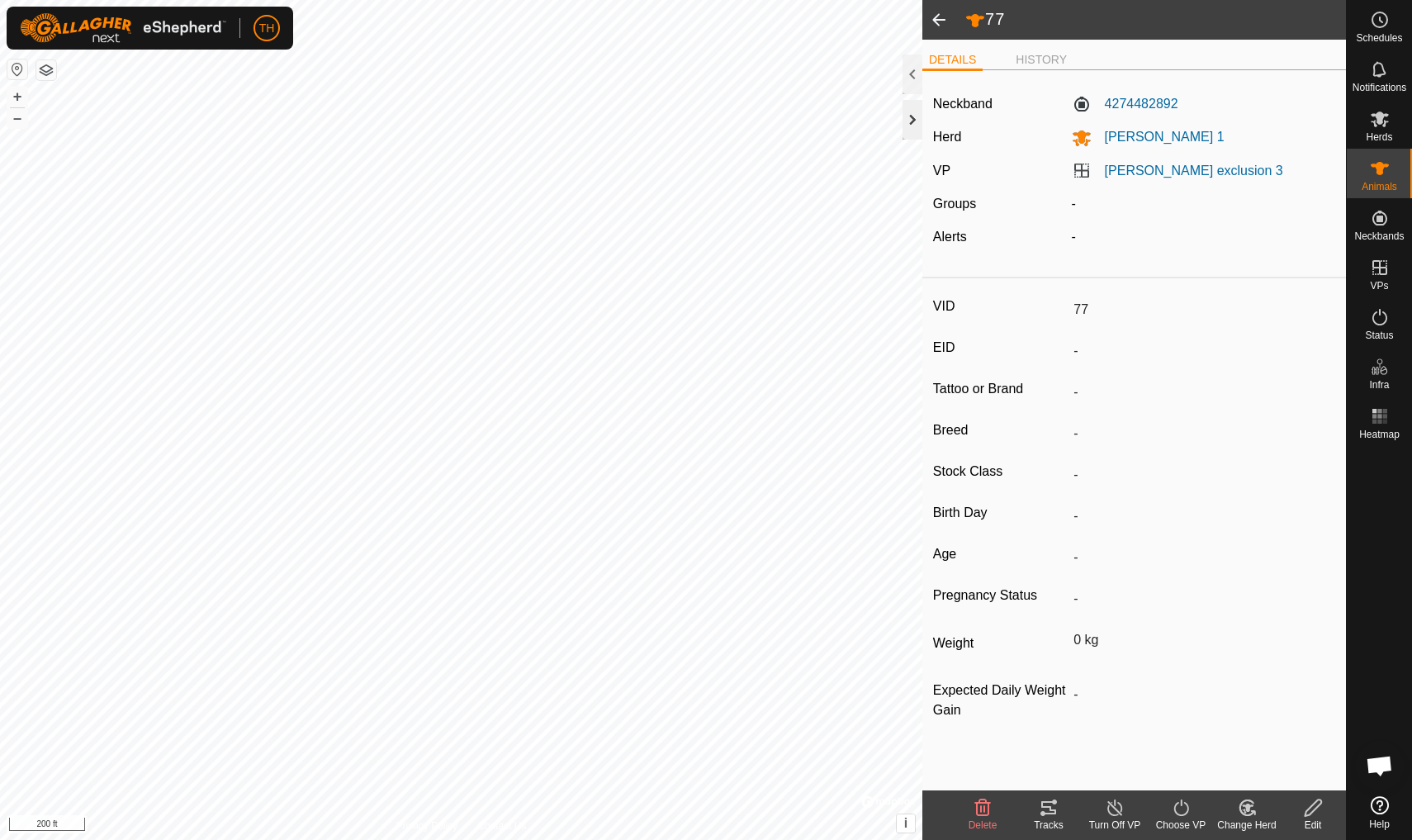
click at [918, 119] on div at bounding box center [913, 119] width 20 height 39
click at [1375, 318] on icon at bounding box center [1380, 317] width 20 height 20
